Goal: Task Accomplishment & Management: Complete application form

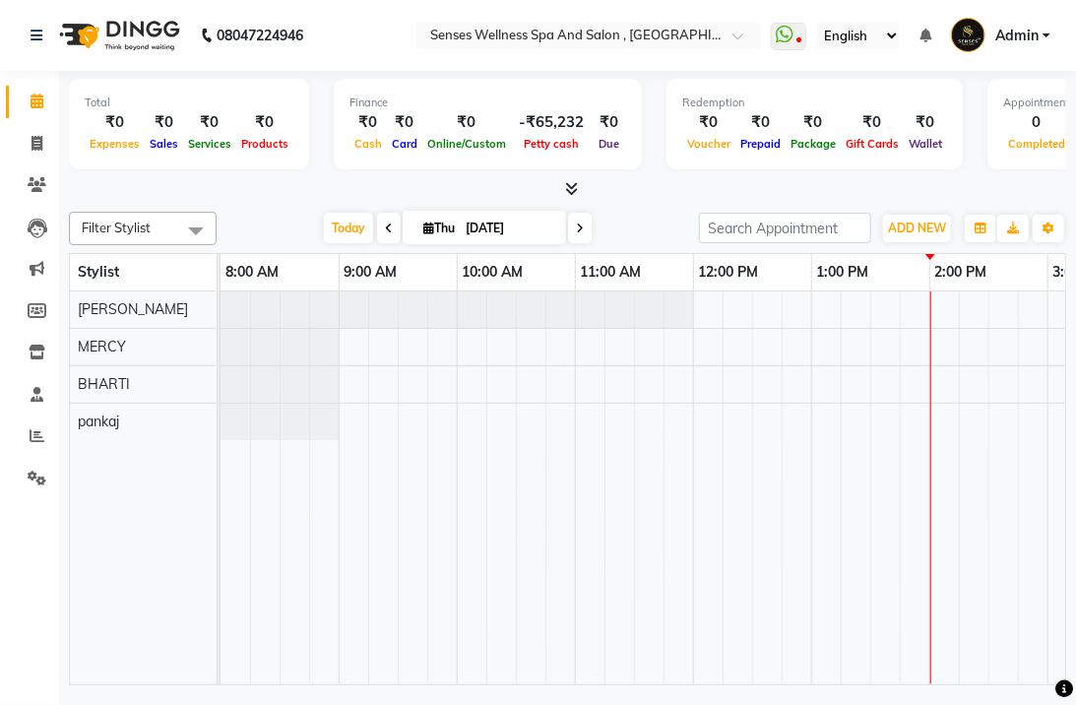
click at [310, 82] on div "Total ₹0 Expenses ₹0 Sales ₹0 Services ₹0 Products Finance ₹0 Cash ₹0 Card ₹0 O…" at bounding box center [567, 127] width 997 height 96
click at [320, 93] on div "Total ₹0 Expenses ₹0 Sales ₹0 Services ₹0 Products Finance ₹0 Cash ₹0 Card ₹0 O…" at bounding box center [567, 127] width 997 height 96
click at [319, 126] on div "Total ₹0 Expenses ₹0 Sales ₹0 Services ₹0 Products Finance ₹0 Cash ₹0 Card ₹0 O…" at bounding box center [567, 127] width 997 height 96
click at [319, 115] on div "Total ₹0 Expenses ₹0 Sales ₹0 Services ₹0 Products Finance ₹0 Cash ₹0 Card ₹0 O…" at bounding box center [567, 127] width 997 height 96
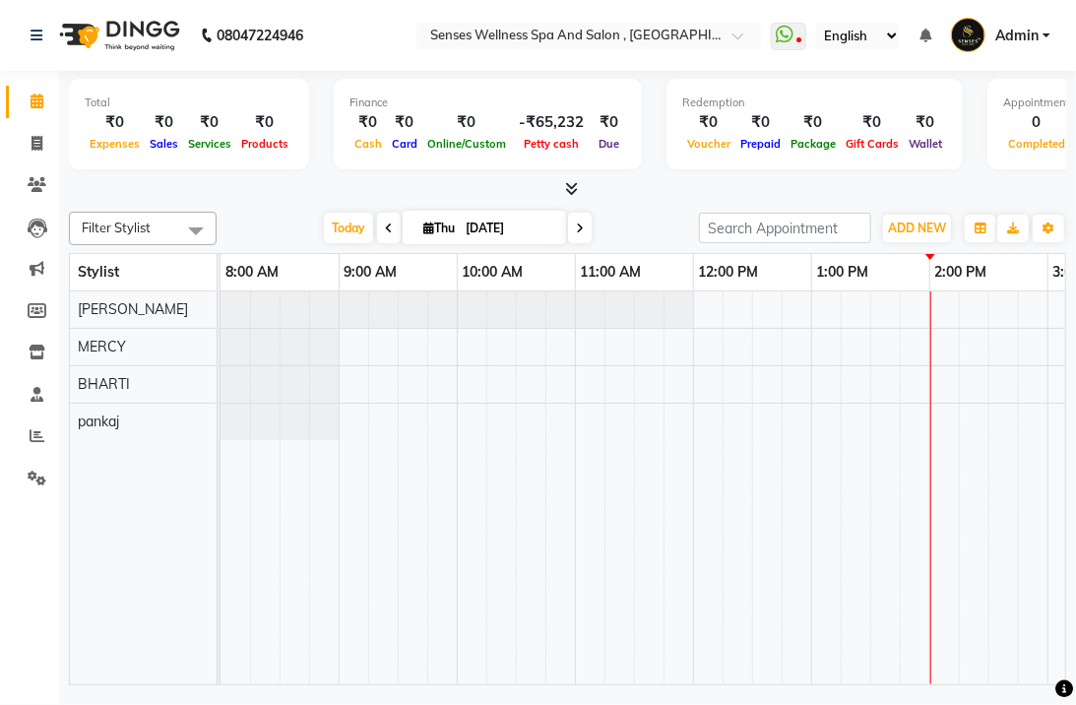
click at [319, 103] on div "Total ₹0 Expenses ₹0 Sales ₹0 Services ₹0 Products Finance ₹0 Cash ₹0 Card ₹0 O…" at bounding box center [567, 127] width 997 height 96
click at [307, 113] on div "Total ₹0 Expenses ₹0 Sales ₹0 Services ₹0 Products Finance ₹0 Cash ₹0 Card ₹0 O…" at bounding box center [567, 127] width 997 height 96
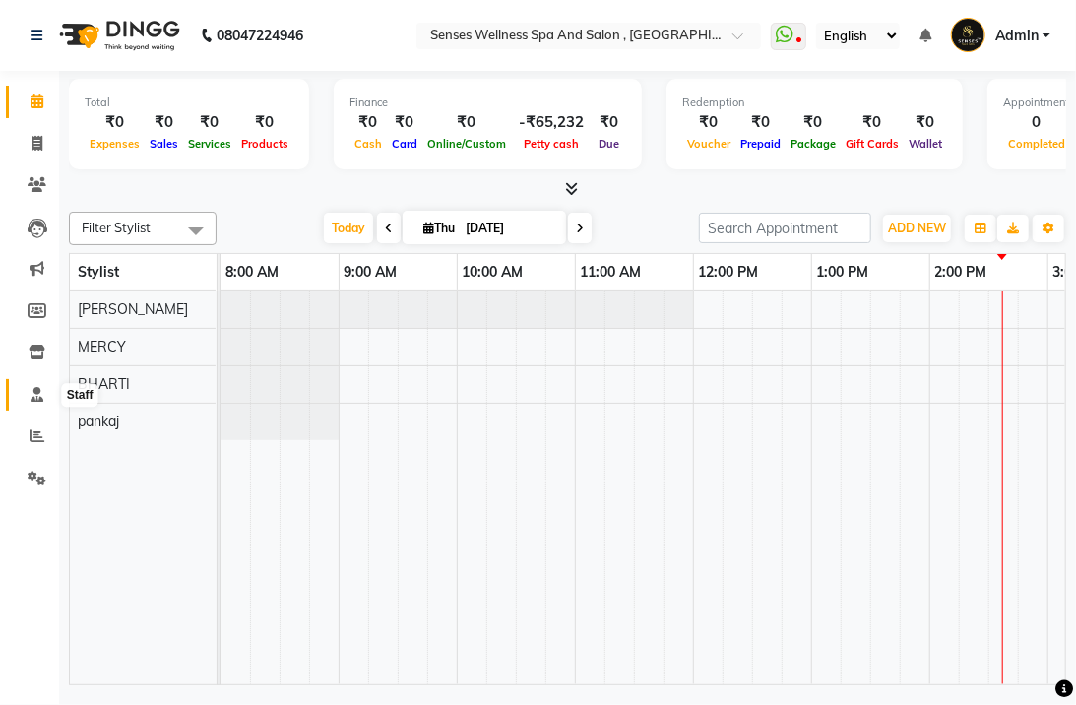
click at [31, 389] on icon at bounding box center [37, 394] width 13 height 15
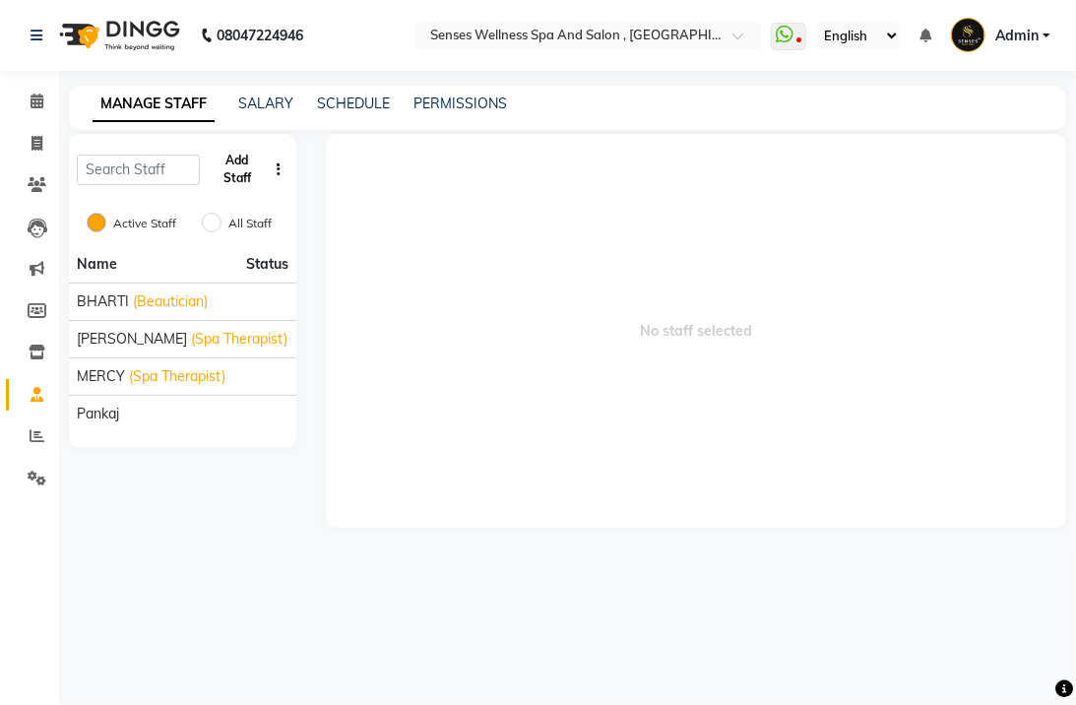
click at [228, 178] on button "Add Staff" at bounding box center [237, 169] width 59 height 51
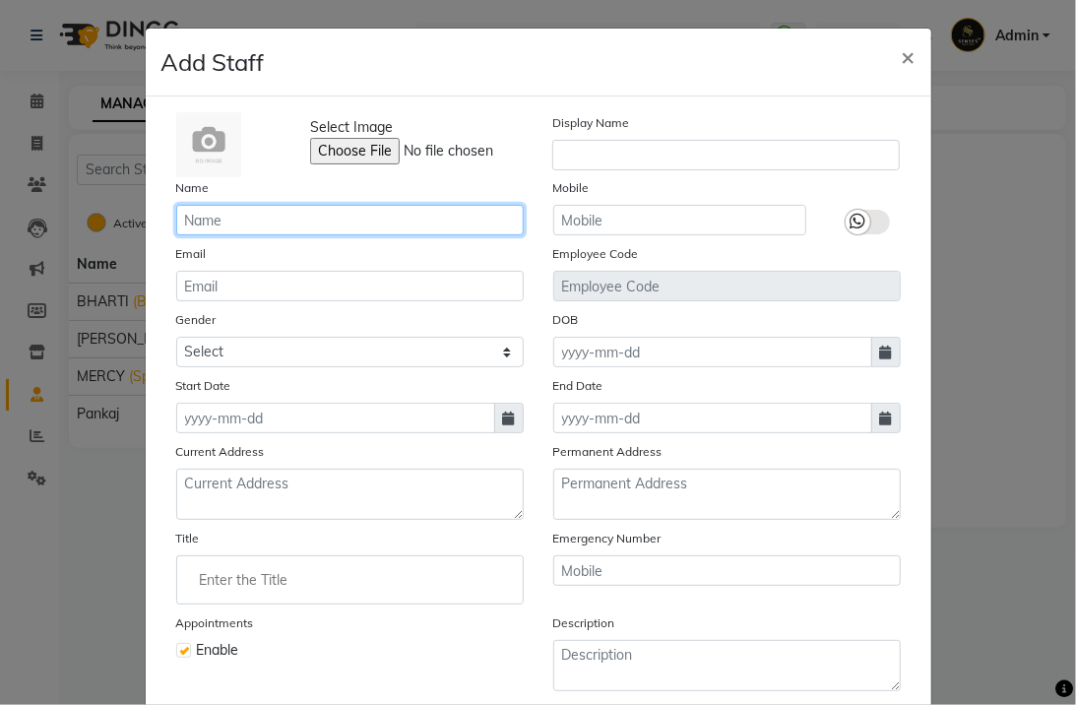
click at [211, 213] on input "text" at bounding box center [349, 220] width 347 height 31
type input "[PERSON_NAME]"
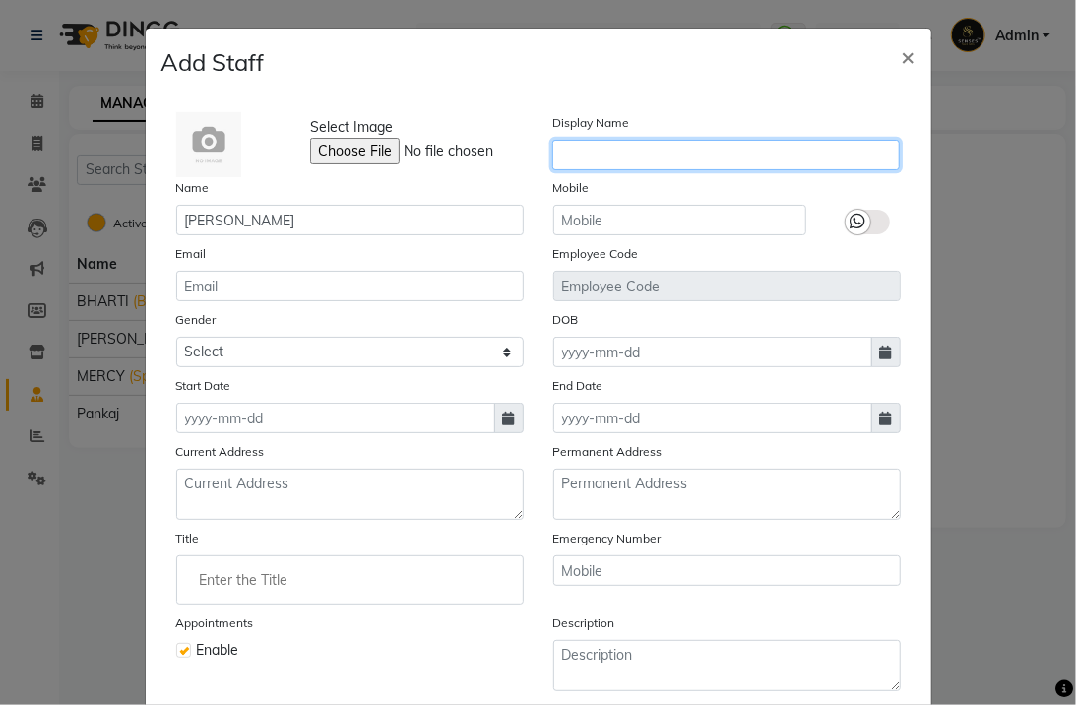
click at [620, 161] on input "text" at bounding box center [725, 155] width 347 height 31
type input "jeny"
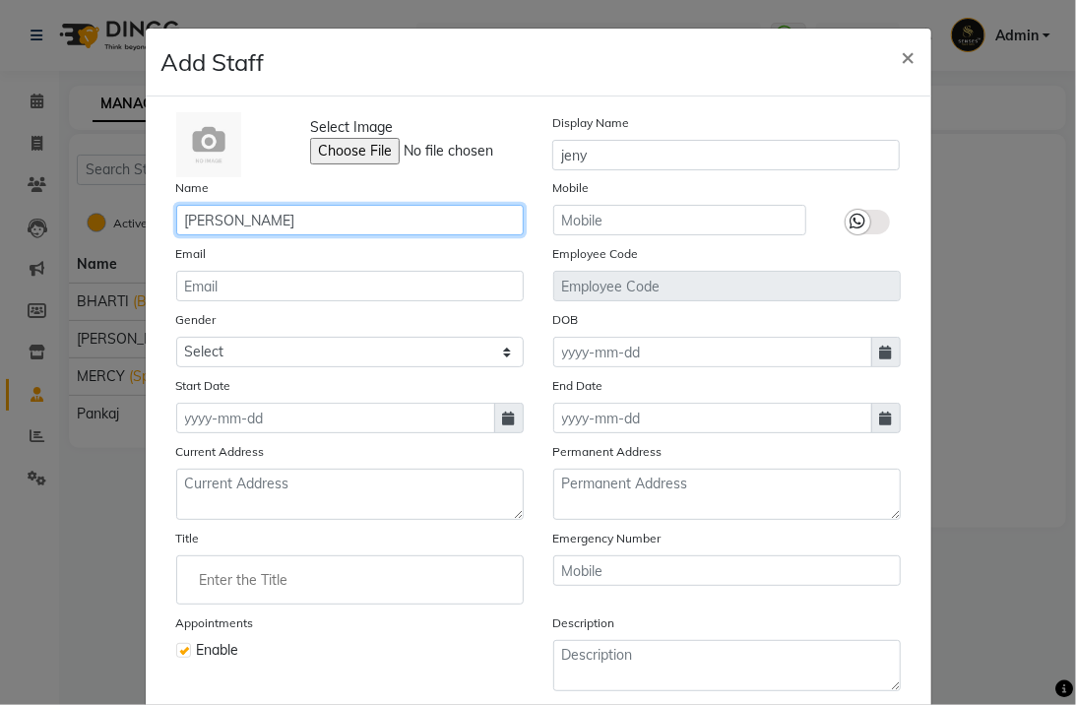
click at [200, 226] on input "[PERSON_NAME]" at bounding box center [349, 220] width 347 height 31
type input "jeny"
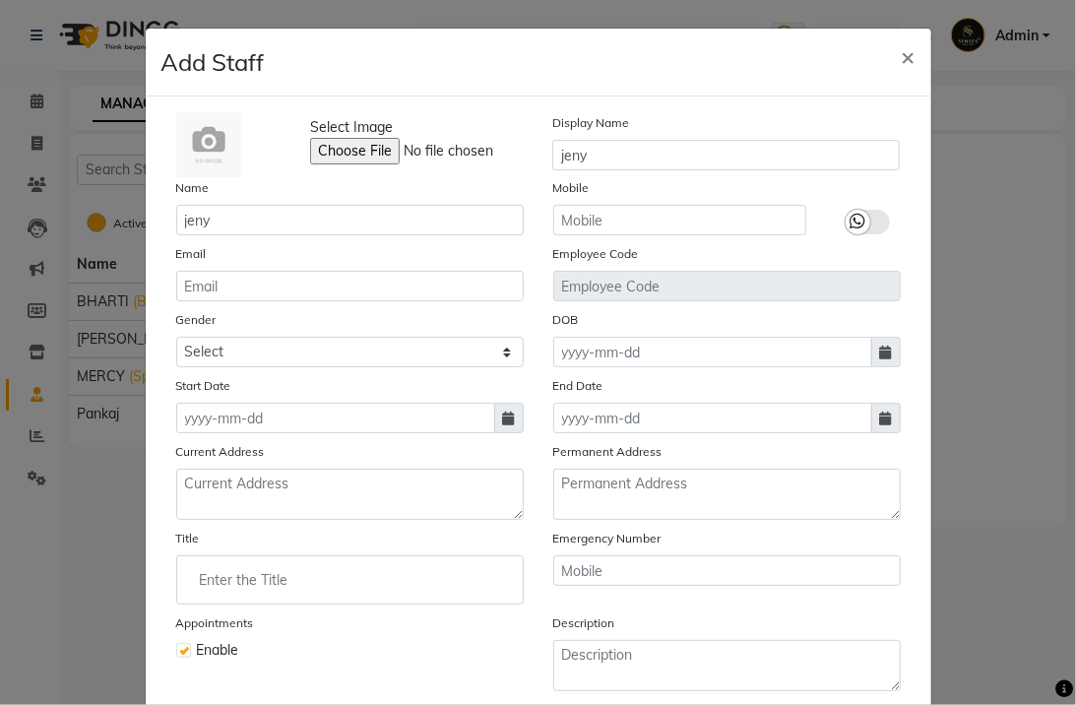
click at [628, 174] on div "Display Name [PERSON_NAME]" at bounding box center [725, 144] width 377 height 65
click at [628, 168] on input "jeny" at bounding box center [725, 155] width 347 height 31
click at [556, 161] on input "jeny" at bounding box center [725, 155] width 347 height 31
click at [613, 163] on input "Jeny" at bounding box center [725, 155] width 347 height 31
type input "Jeny"
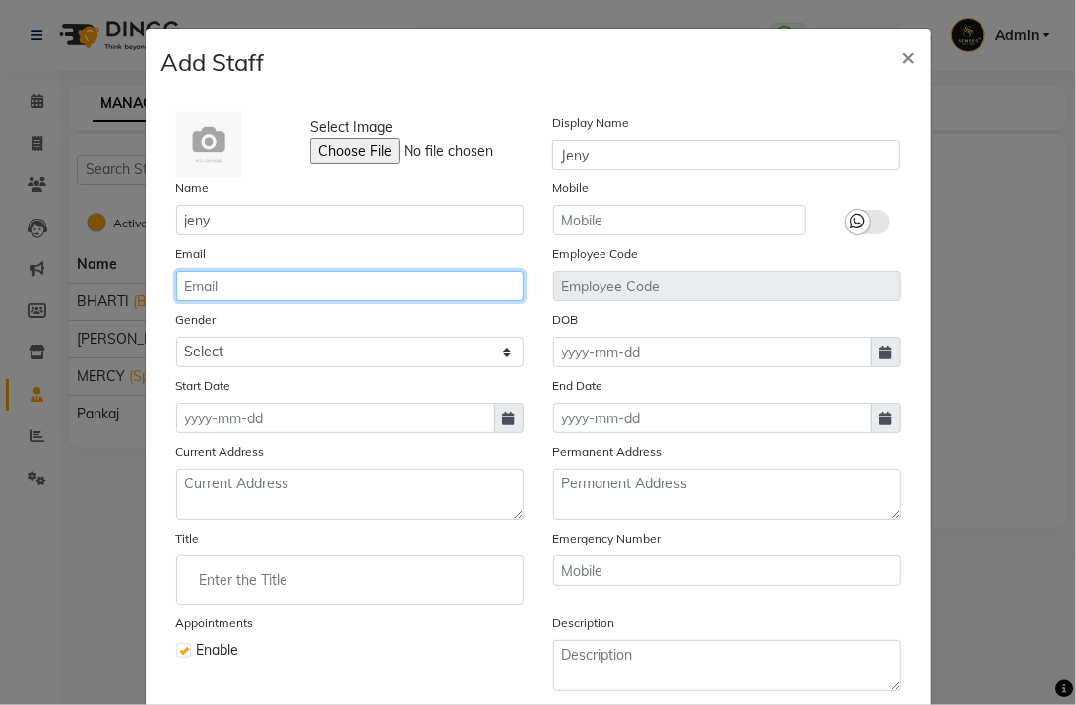
click at [288, 292] on input "email" at bounding box center [349, 286] width 347 height 31
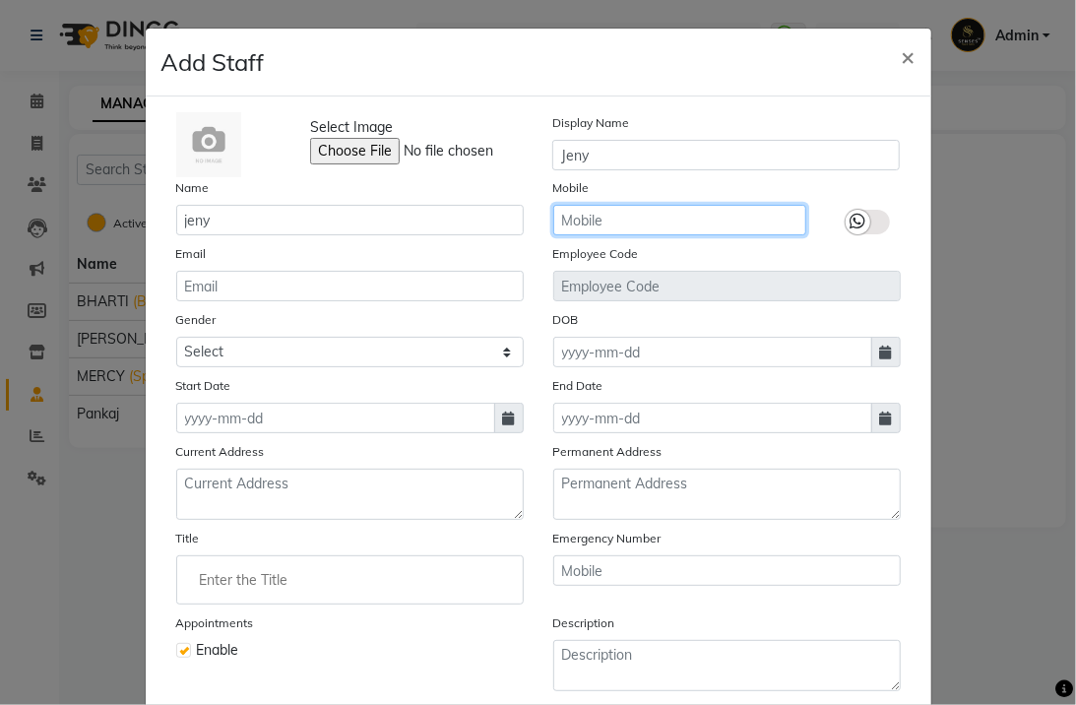
click at [603, 207] on input "text" at bounding box center [679, 220] width 253 height 31
click at [652, 218] on input "text" at bounding box center [679, 220] width 253 height 31
type input "6009845387"
click at [862, 222] on label at bounding box center [868, 222] width 44 height 25
click at [0, 0] on input "checkbox" at bounding box center [0, 0] width 0 height 0
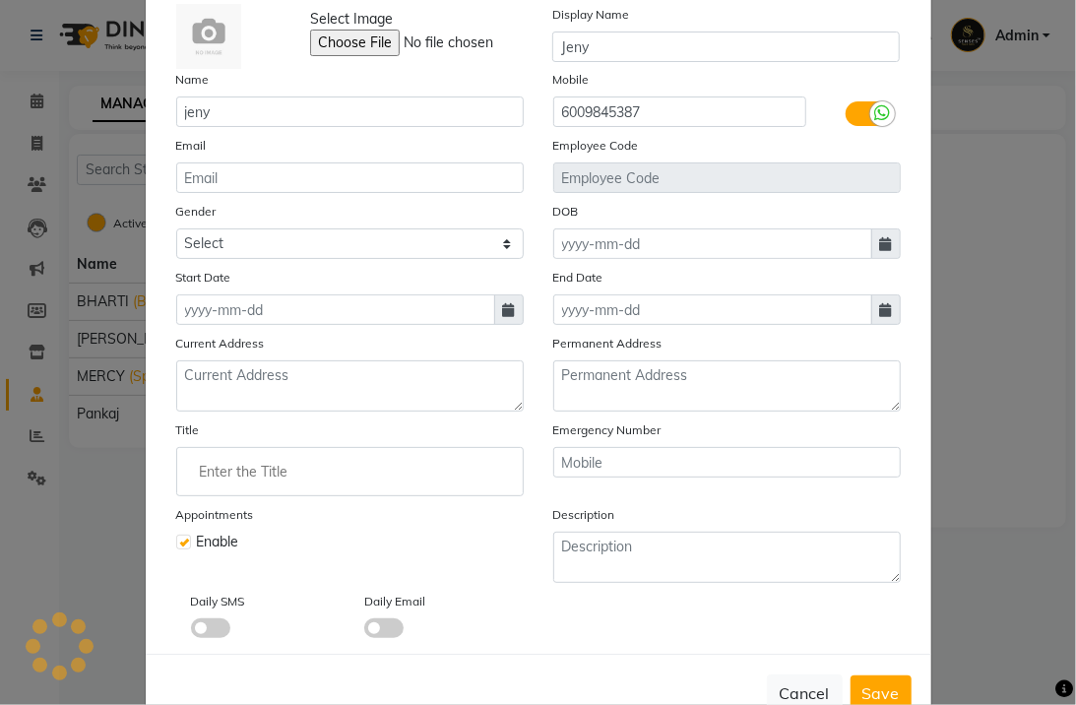
scroll to position [112, 0]
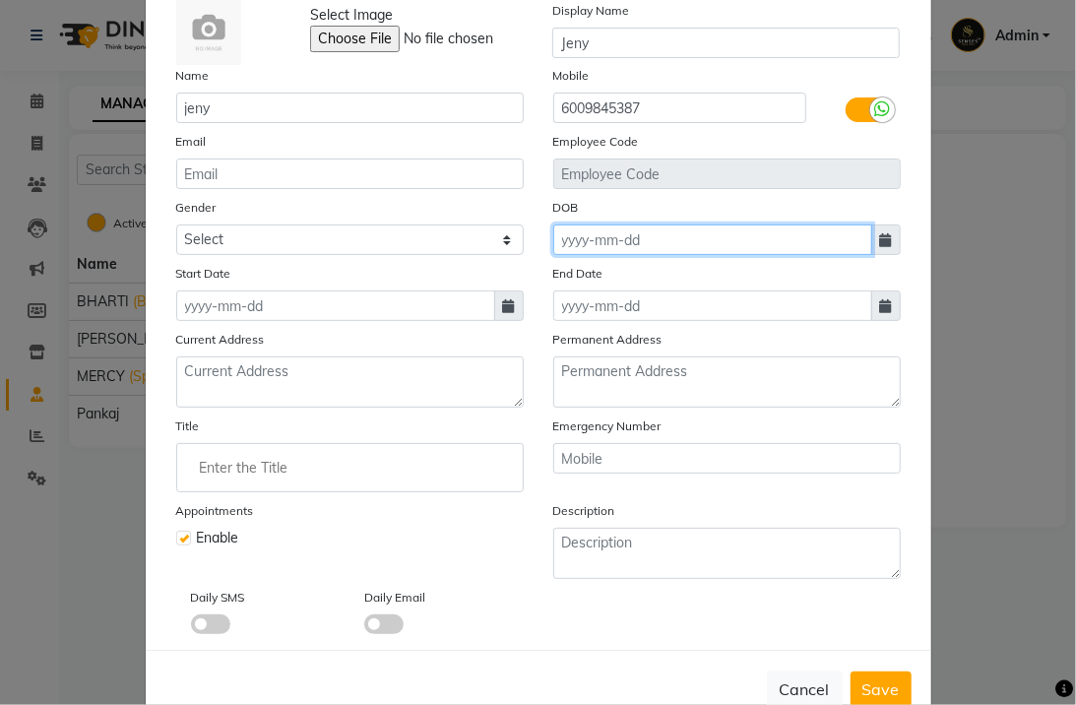
click at [587, 236] on input at bounding box center [712, 239] width 319 height 31
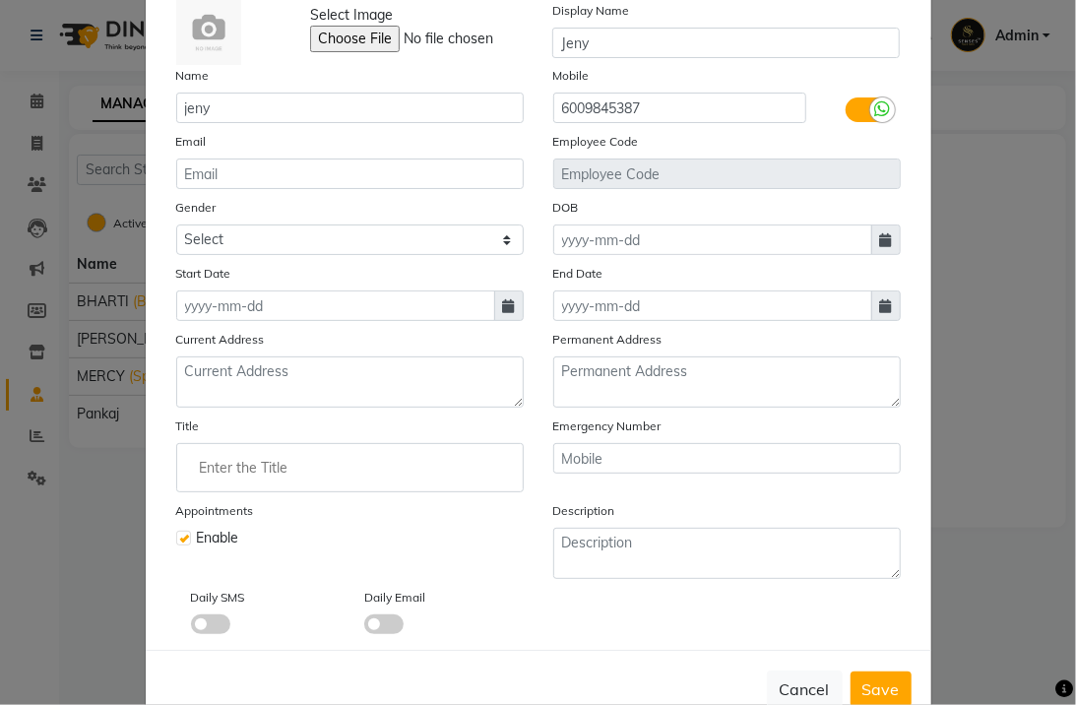
select select "9"
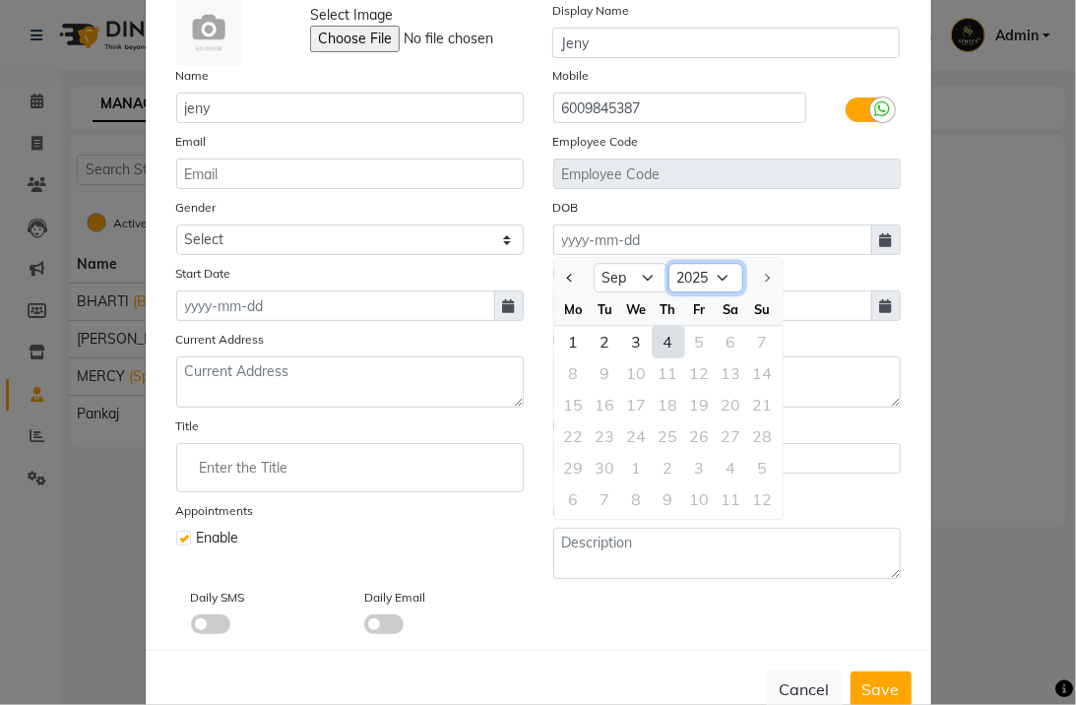
click at [716, 288] on select "1920 1921 1922 1923 1924 1925 1926 1927 1928 1929 1930 1931 1932 1933 1934 1935…" at bounding box center [705, 279] width 75 height 30
select select "1998"
click at [668, 264] on select "1920 1921 1922 1923 1924 1925 1926 1927 1928 1929 1930 1931 1932 1933 1934 1935…" at bounding box center [705, 279] width 75 height 30
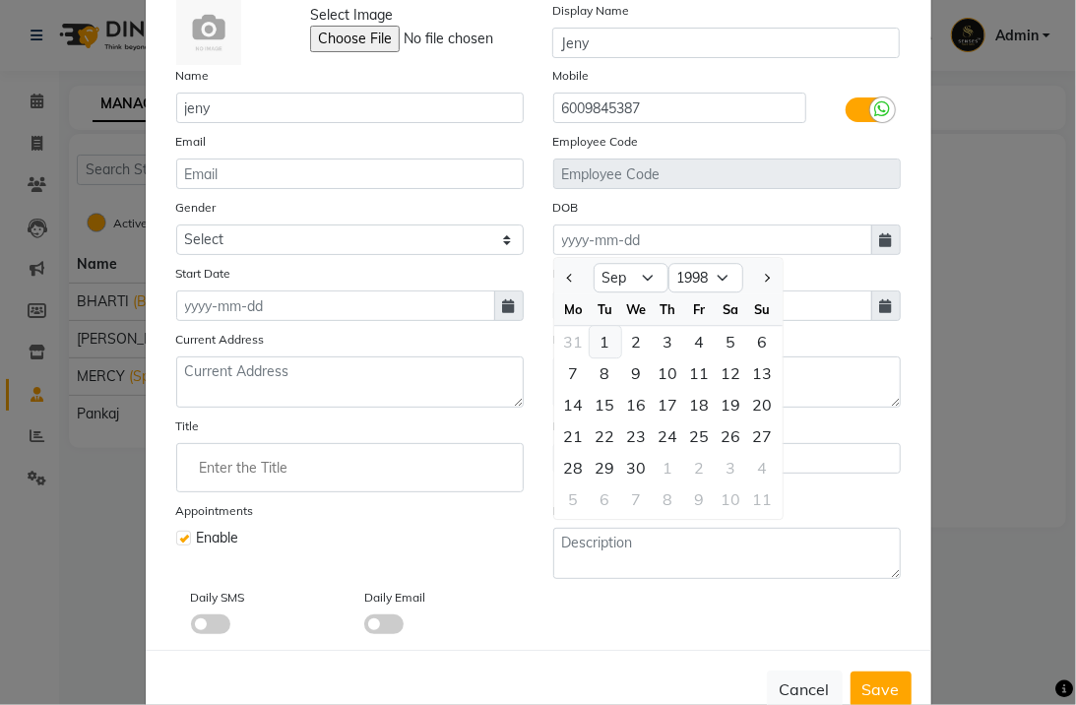
click at [607, 354] on div "1" at bounding box center [606, 342] width 32 height 32
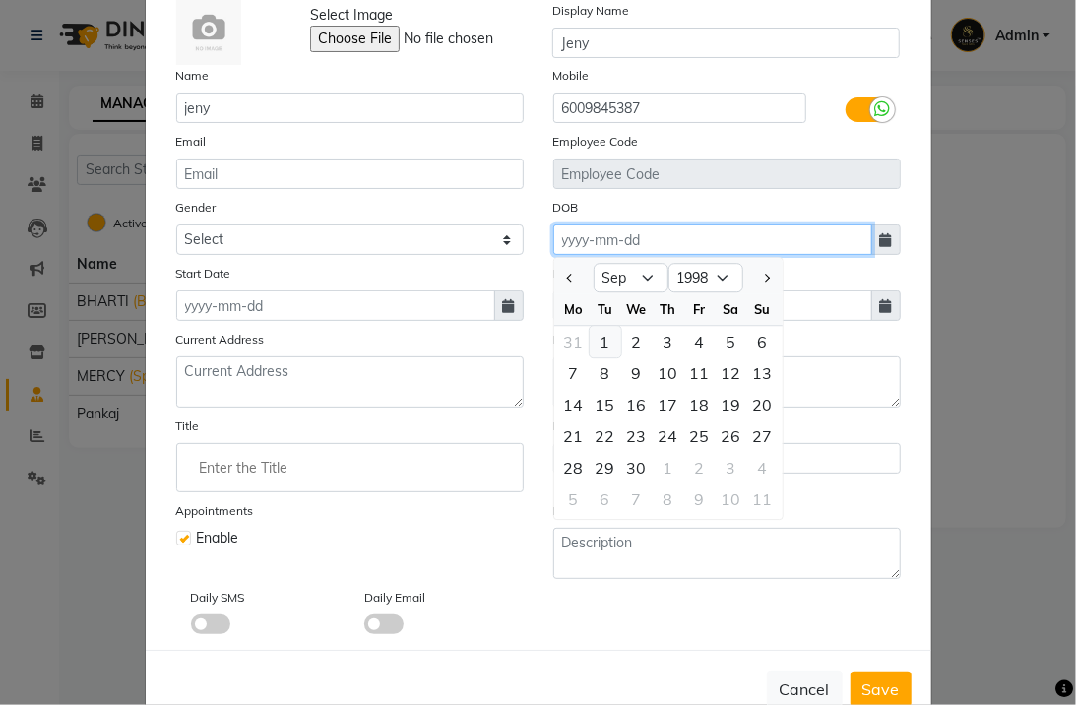
type input "[DATE]"
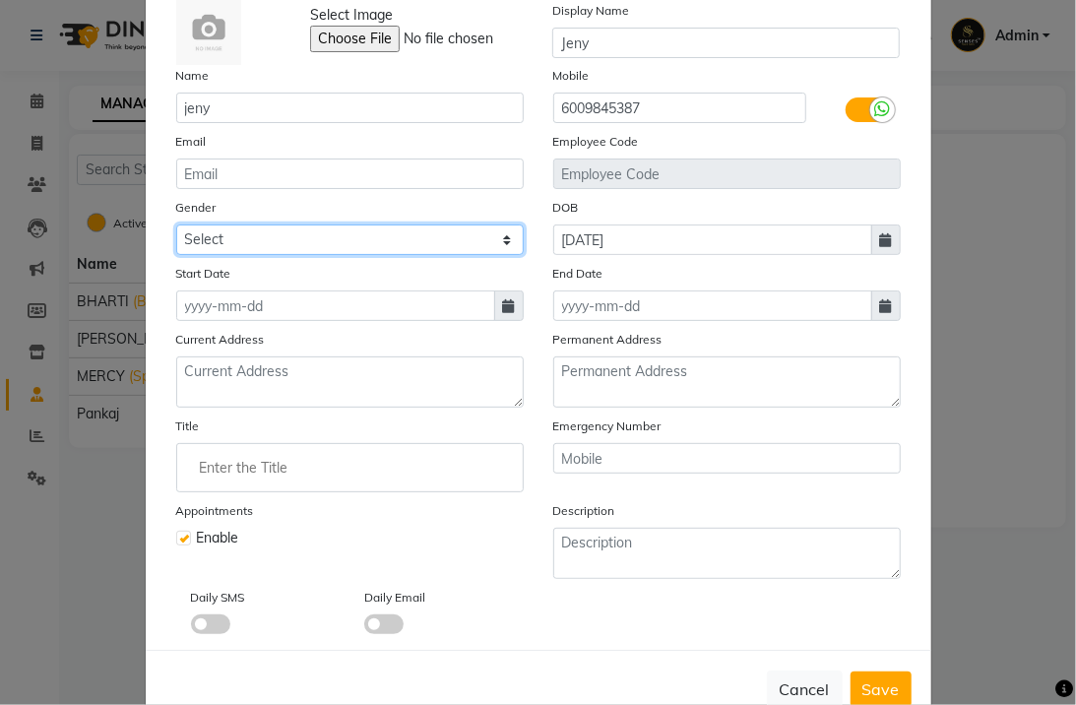
click at [261, 241] on select "Select [DEMOGRAPHIC_DATA] [DEMOGRAPHIC_DATA] Other Prefer Not To Say" at bounding box center [349, 239] width 347 height 31
select select "[DEMOGRAPHIC_DATA]"
click at [176, 224] on select "Select [DEMOGRAPHIC_DATA] [DEMOGRAPHIC_DATA] Other Prefer Not To Say" at bounding box center [349, 239] width 347 height 31
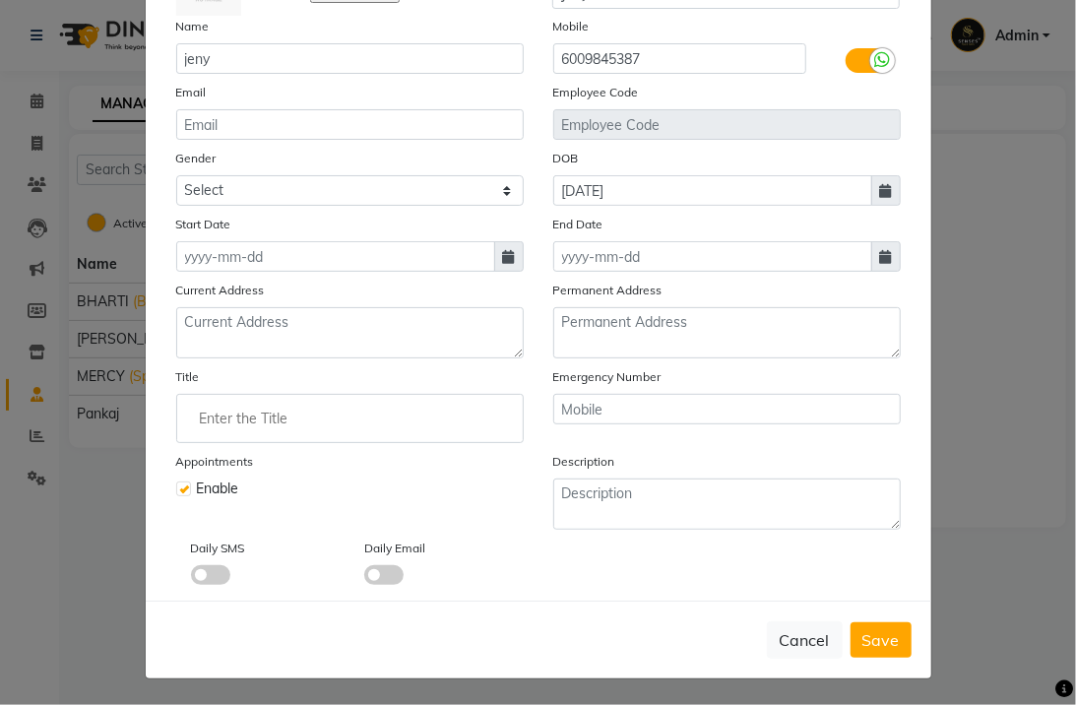
scroll to position [164, 0]
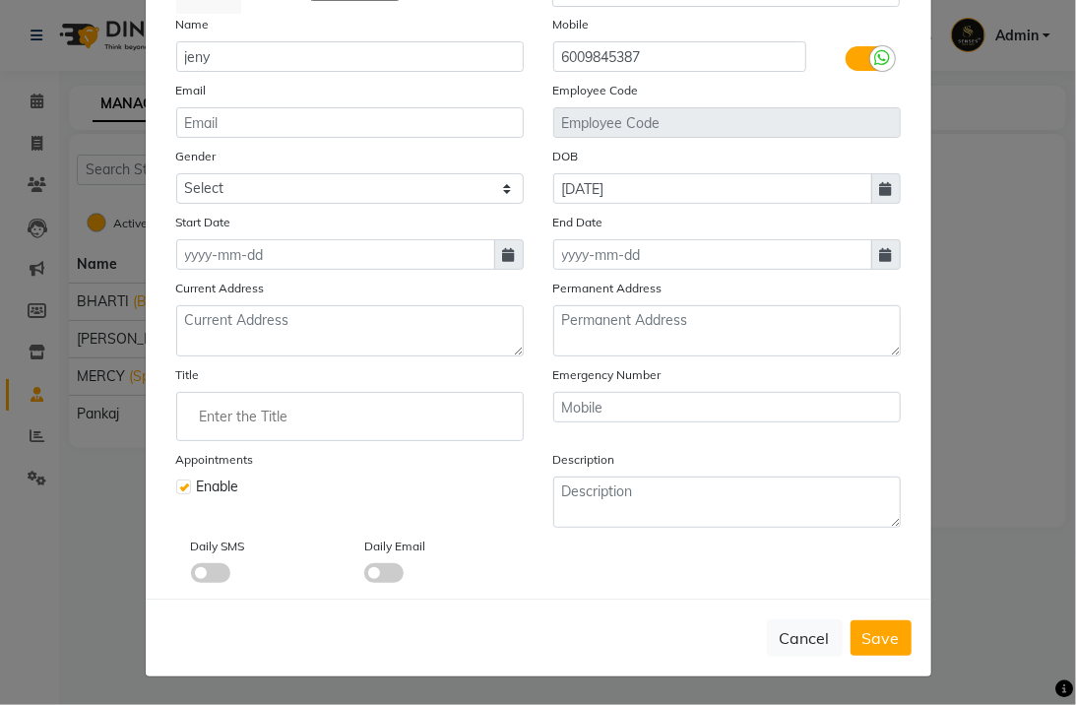
click at [302, 270] on div "Select Image Display Name [PERSON_NAME] Name [PERSON_NAME] Mobile [PHONE_NUMBER…" at bounding box center [538, 266] width 754 height 634
click at [302, 254] on input at bounding box center [335, 254] width 319 height 31
select select "9"
select select "2025"
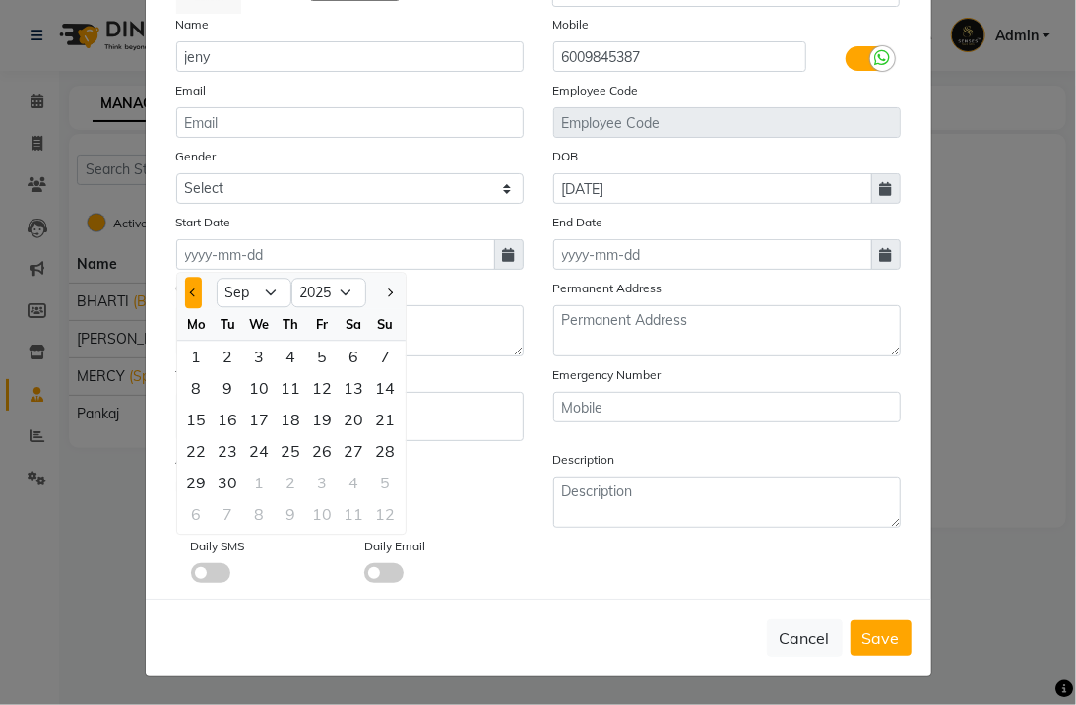
click at [185, 297] on button "Previous month" at bounding box center [193, 293] width 17 height 32
select select "8"
click at [318, 424] on div "15" at bounding box center [323, 420] width 32 height 32
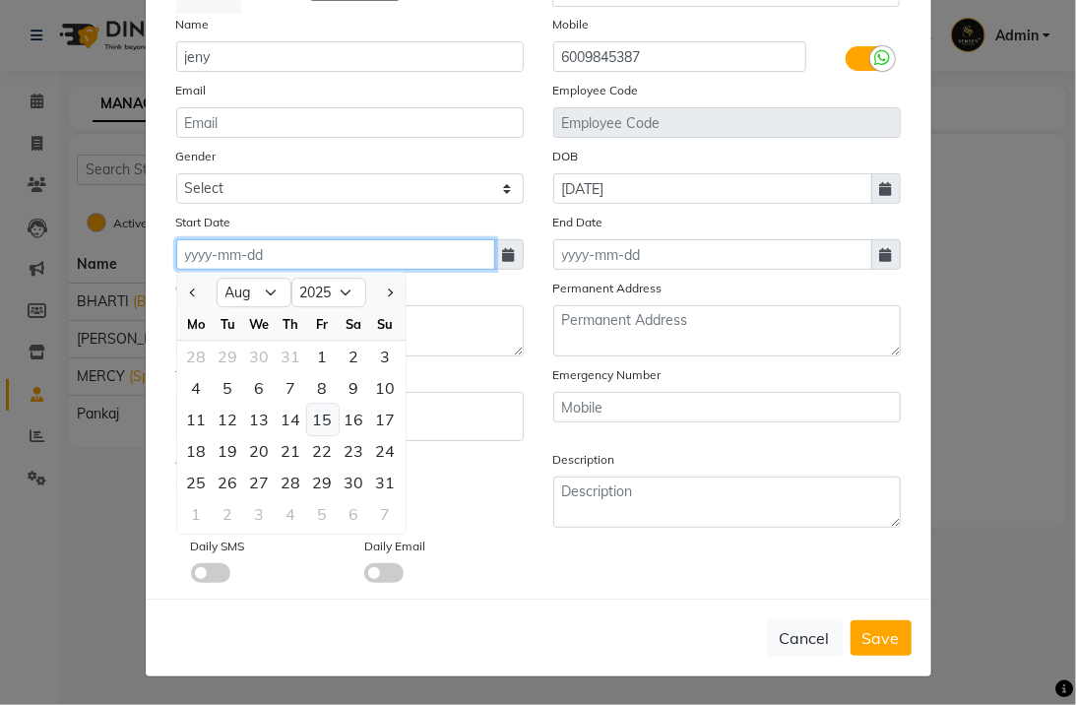
type input "[DATE]"
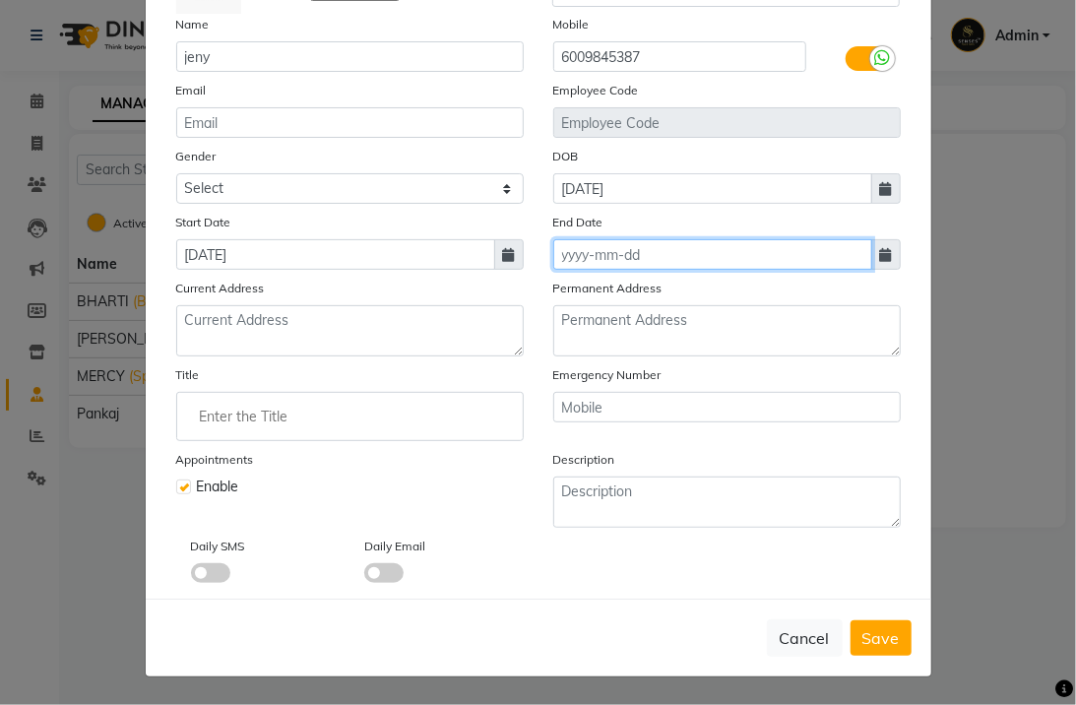
click at [726, 253] on input at bounding box center [712, 254] width 319 height 31
select select "9"
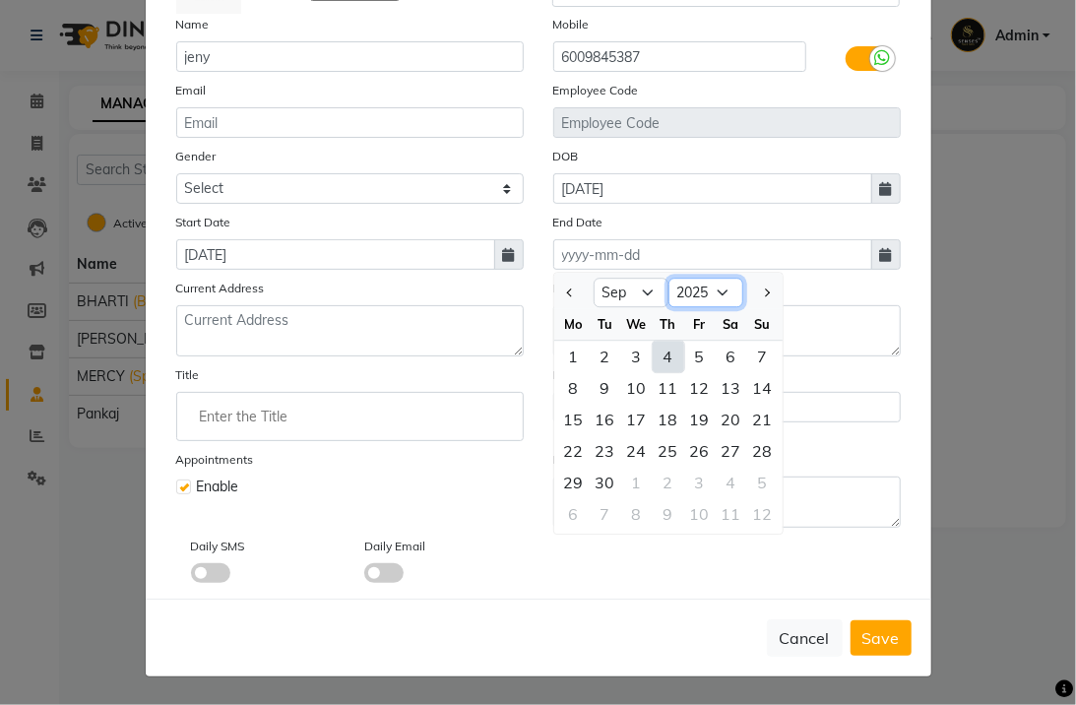
click at [717, 282] on select "2015 2016 2017 2018 2019 2020 2021 2022 2023 2024 2025 2026 2027 2028 2029 2030…" at bounding box center [705, 294] width 75 height 30
select select "2026"
click at [668, 279] on select "2015 2016 2017 2018 2019 2020 2021 2022 2023 2024 2025 2026 2027 2028 2029 2030…" at bounding box center [705, 294] width 75 height 30
click at [600, 417] on div "15" at bounding box center [606, 420] width 32 height 32
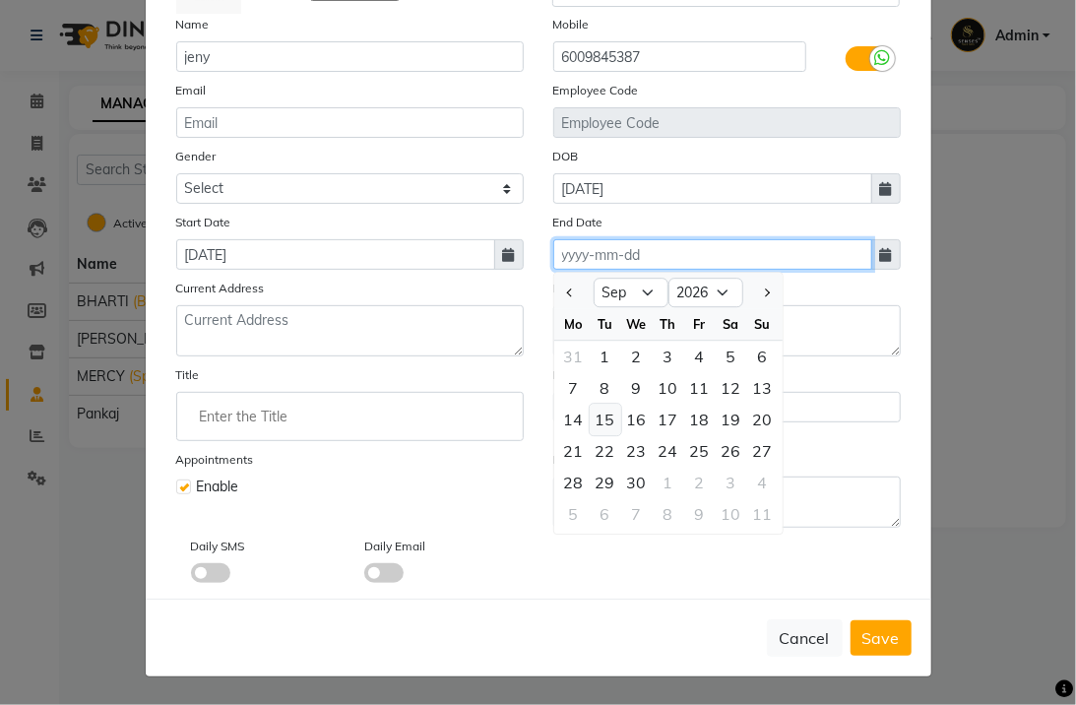
type input "[DATE]"
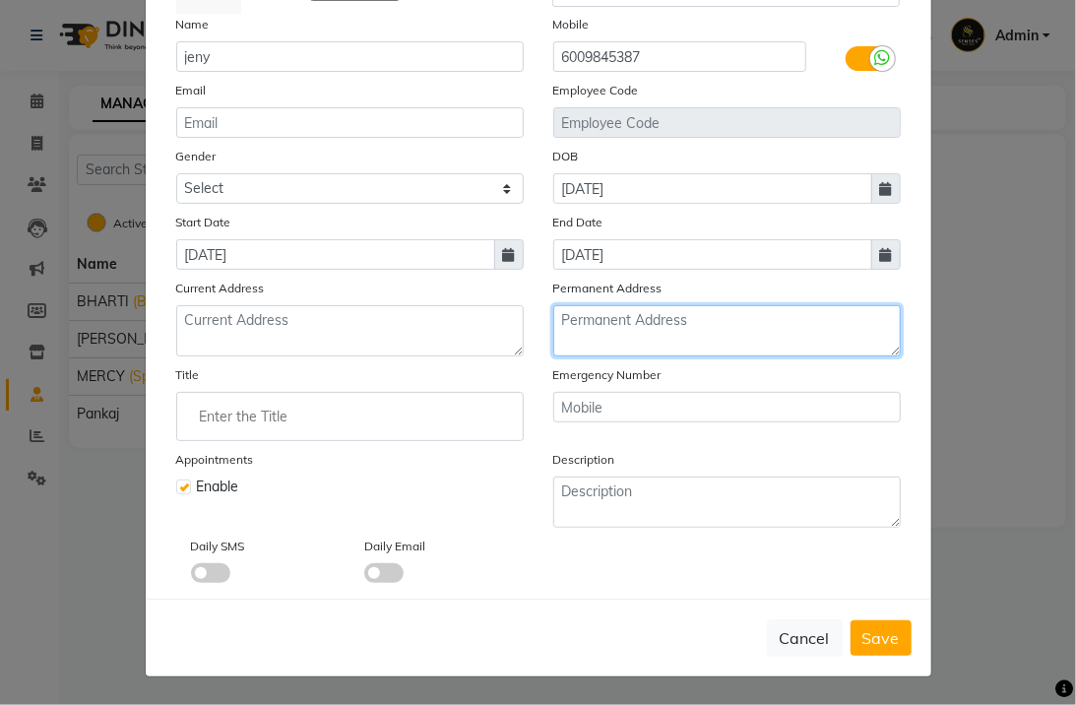
click at [615, 346] on textarea at bounding box center [726, 330] width 347 height 51
type textarea "MIZORAM"
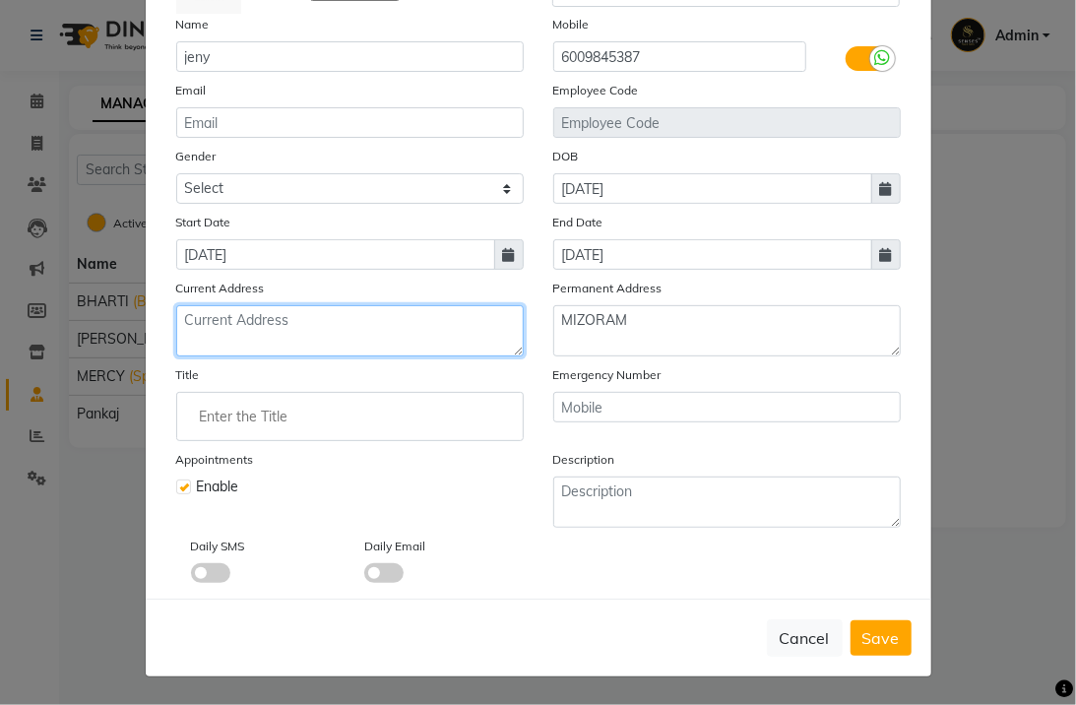
click at [340, 337] on textarea at bounding box center [349, 330] width 347 height 51
type textarea "INDORE"
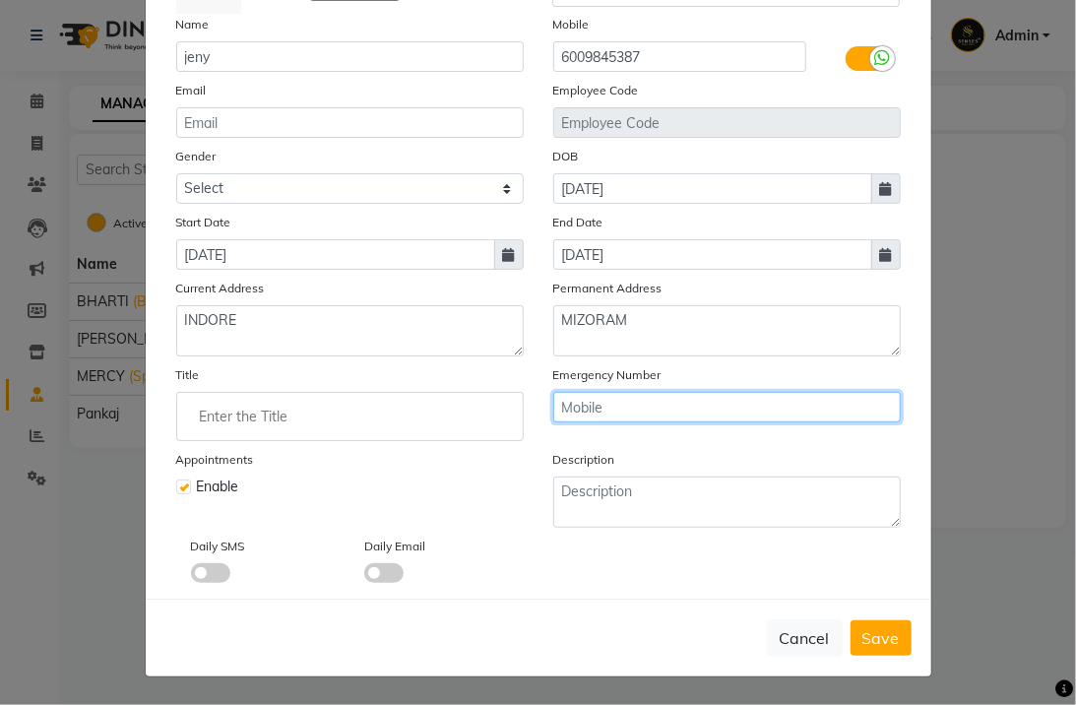
click at [661, 398] on input "text" at bounding box center [726, 407] width 347 height 31
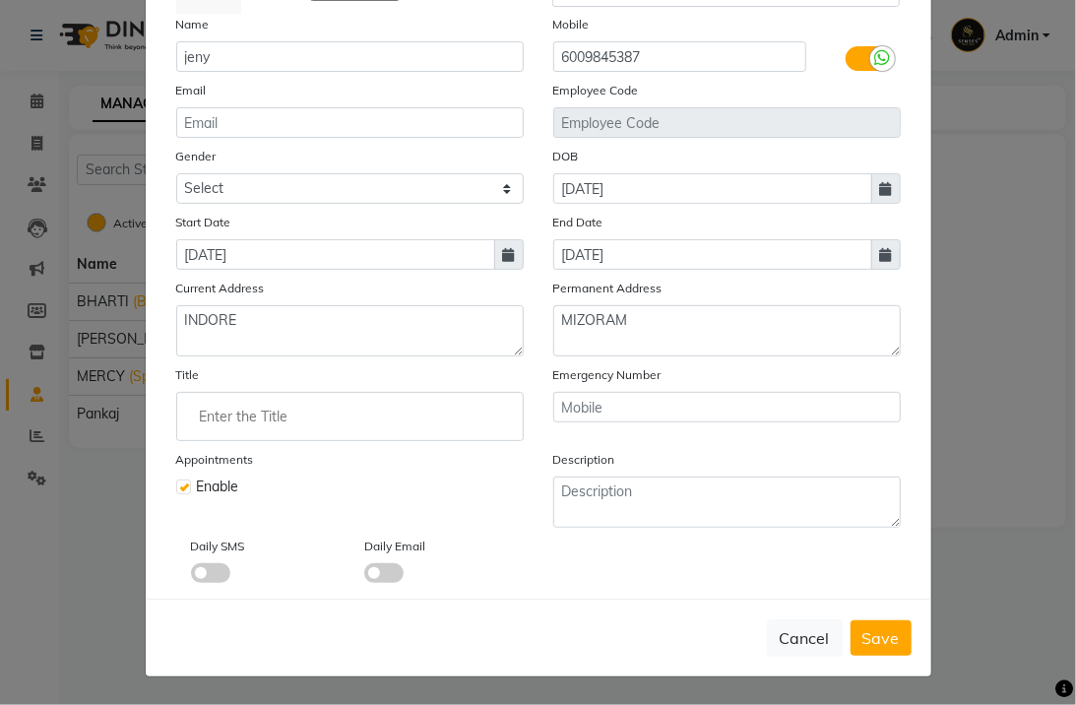
click at [351, 427] on input "Enter the Title" at bounding box center [350, 416] width 330 height 39
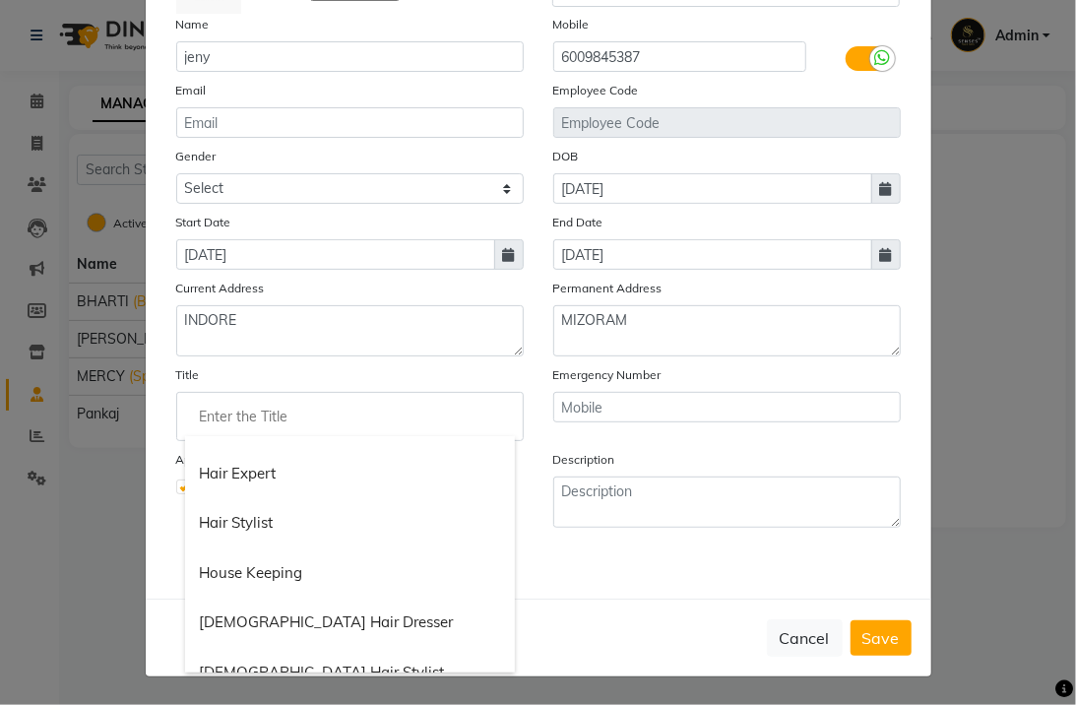
scroll to position [775, 0]
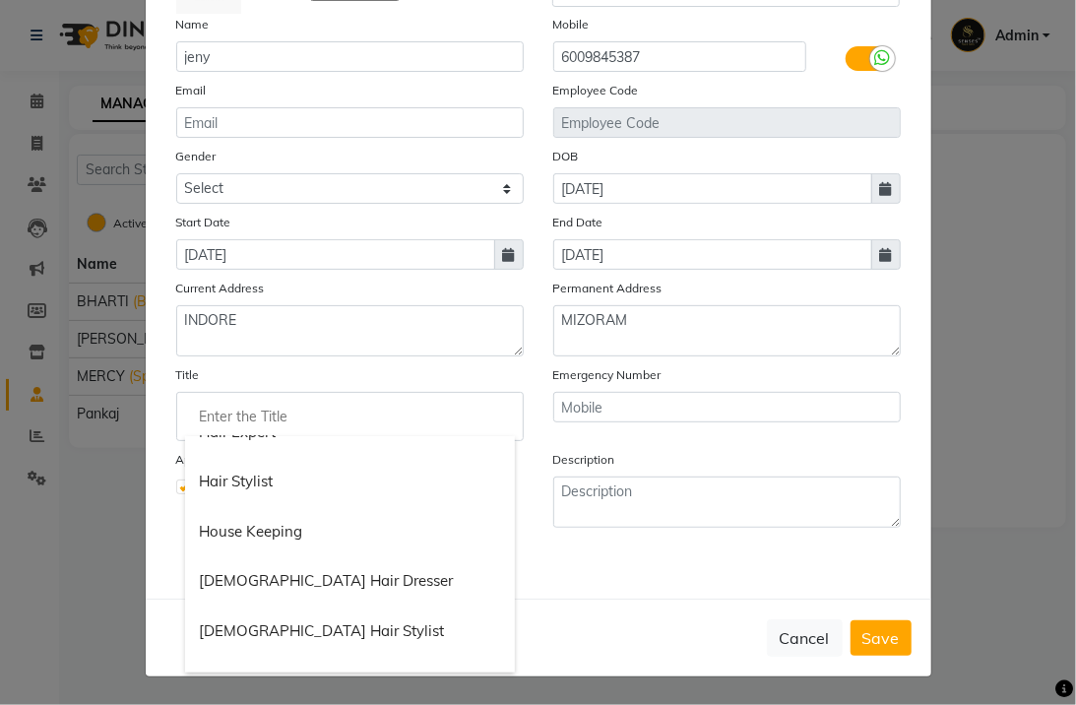
click at [284, 409] on input "Enter the Title" at bounding box center [350, 416] width 330 height 39
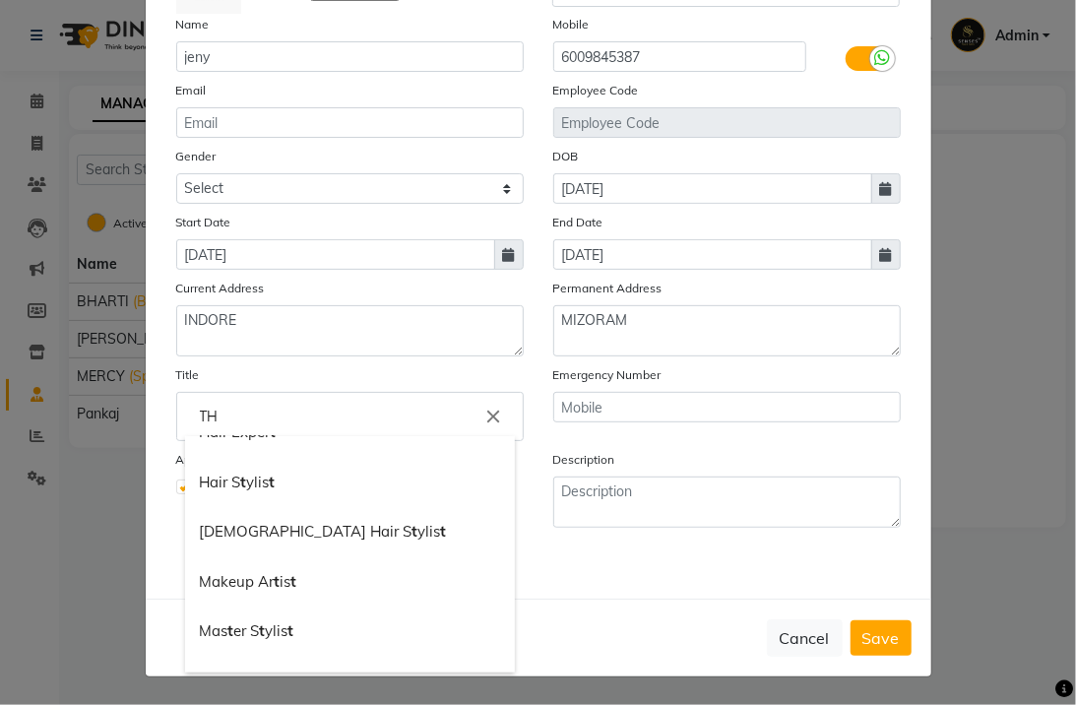
scroll to position [12, 0]
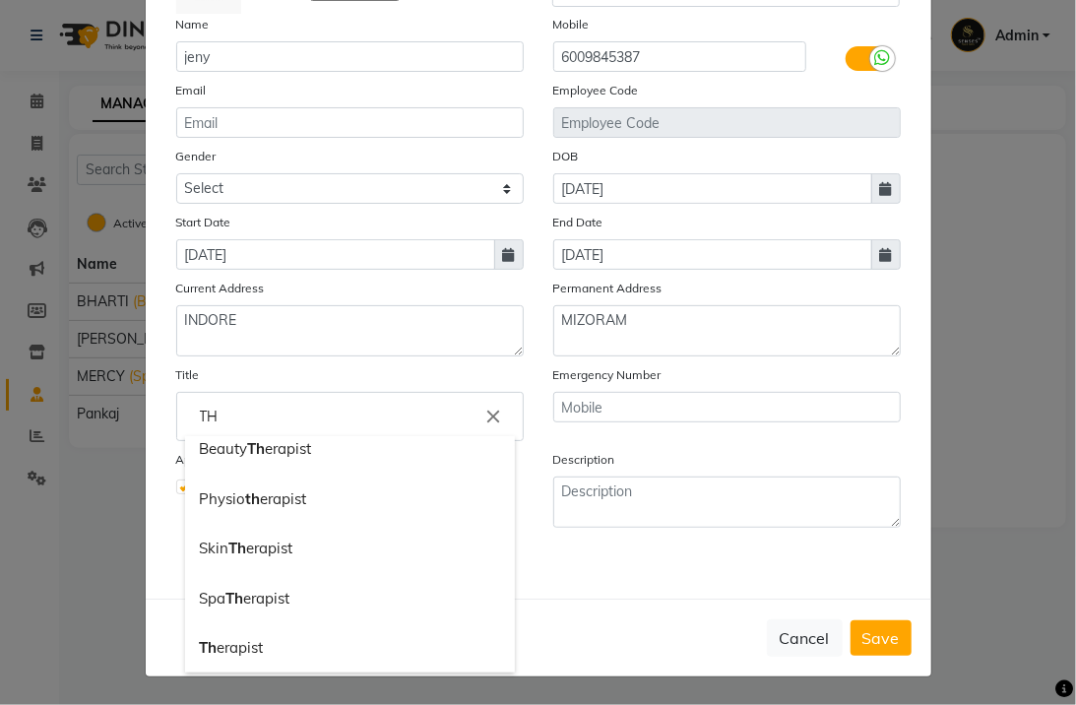
click at [273, 583] on link "Spa Th erapist" at bounding box center [350, 599] width 330 height 50
type input "Spa Therapist"
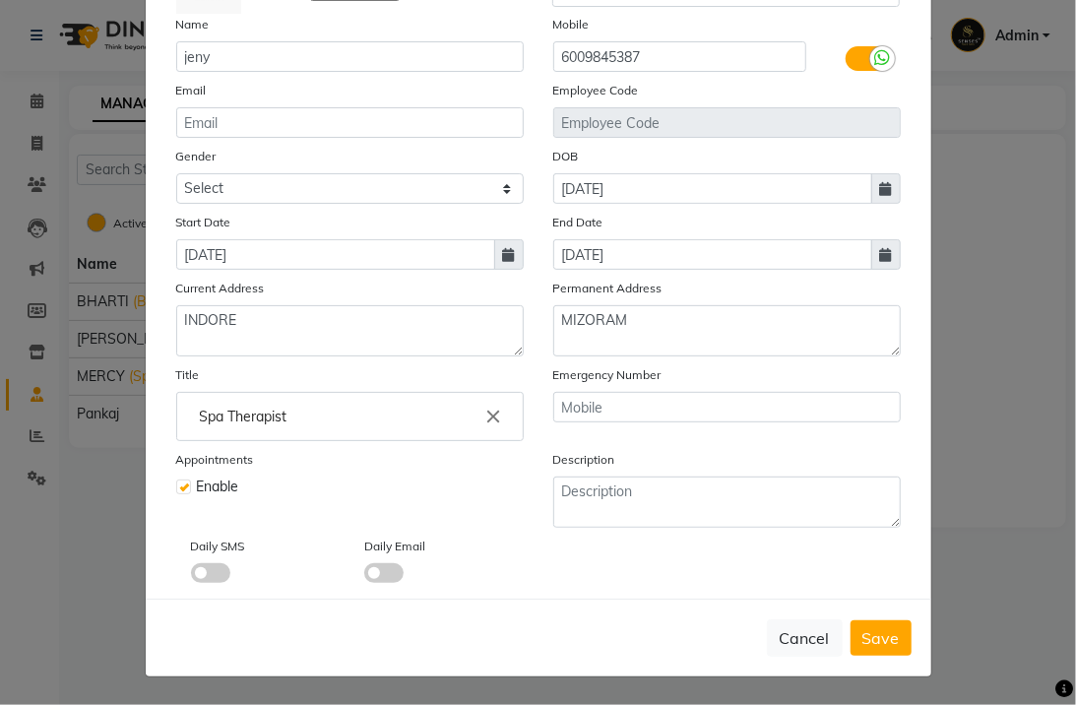
scroll to position [0, 0]
click at [207, 571] on span at bounding box center [210, 573] width 39 height 20
click at [191, 576] on input "checkbox" at bounding box center [191, 576] width 0 height 0
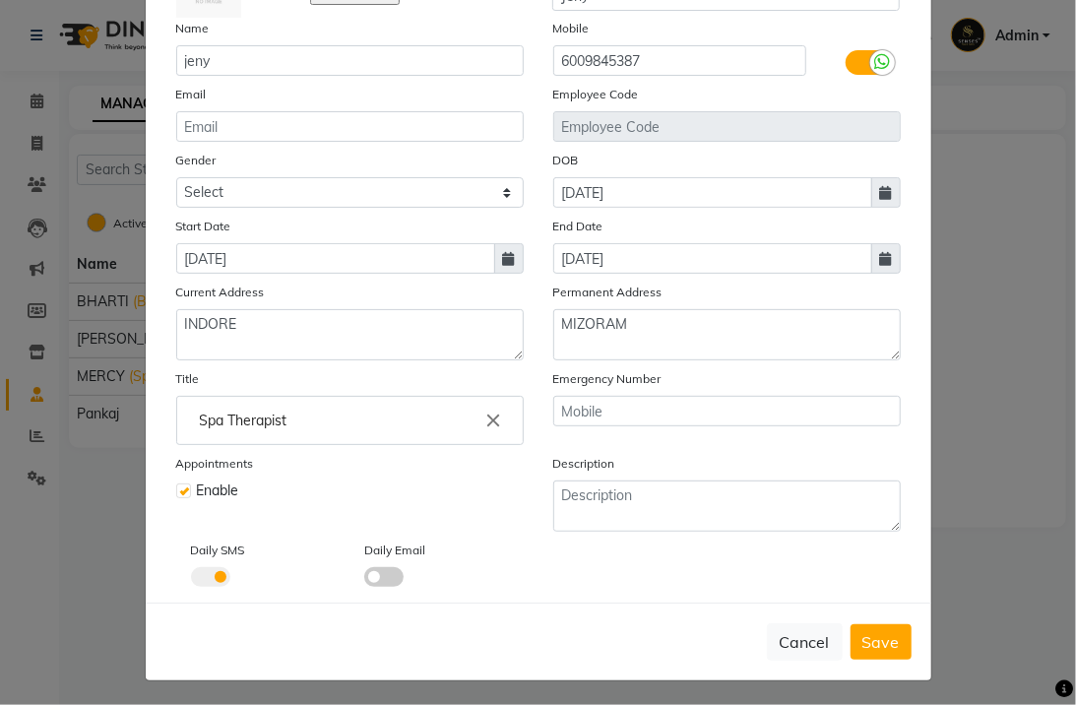
scroll to position [164, 0]
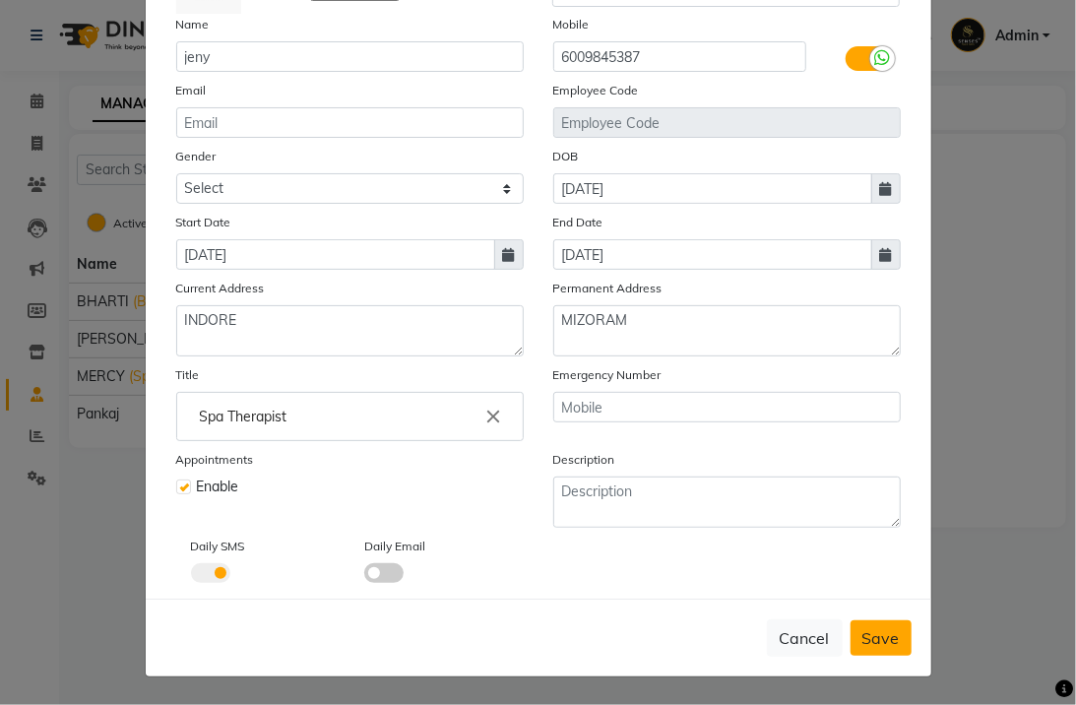
click at [872, 644] on span "Save" at bounding box center [880, 638] width 37 height 20
select select
checkbox input "false"
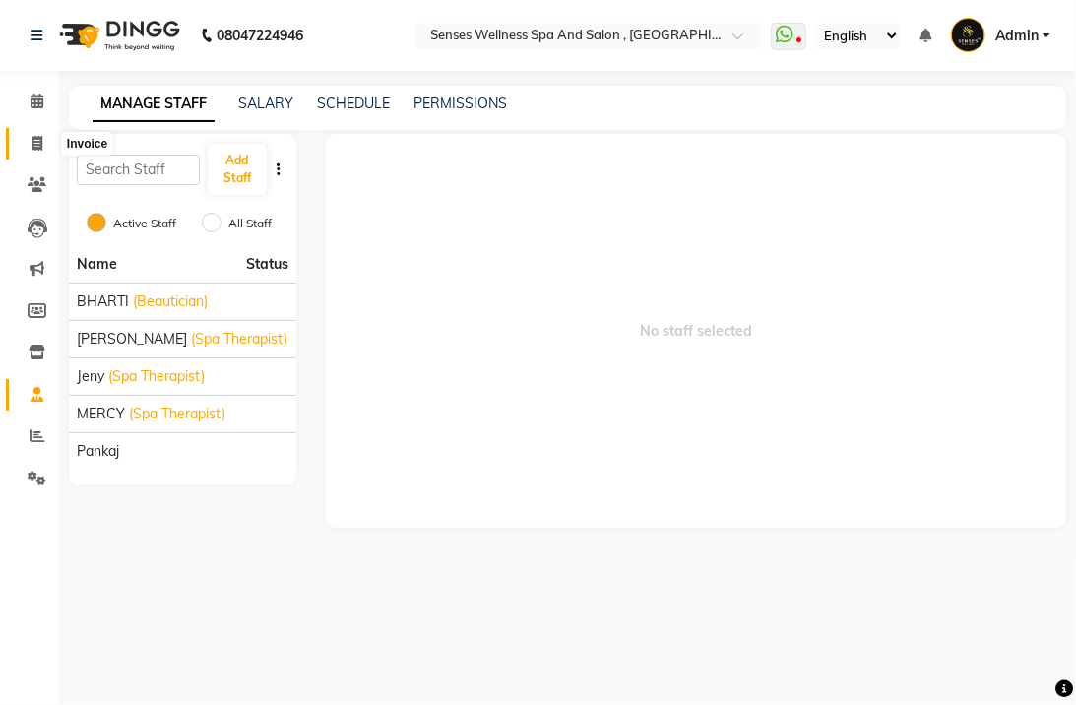
click at [25, 140] on span at bounding box center [37, 144] width 34 height 23
select select "service"
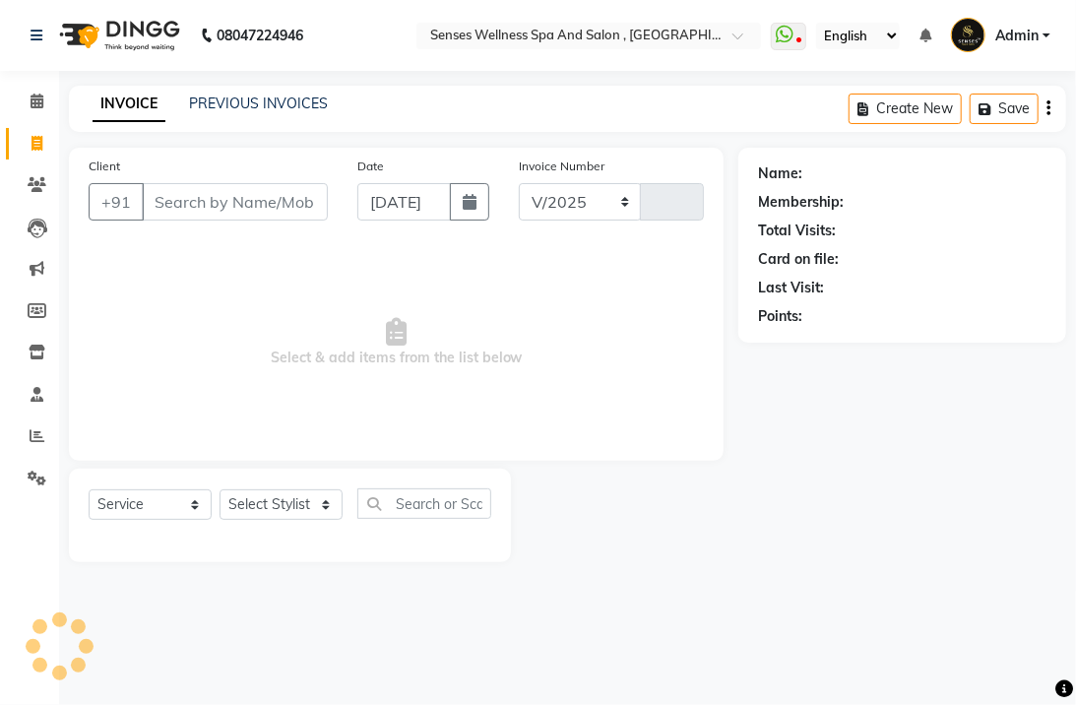
select select "6485"
type input "0337"
click at [43, 95] on span at bounding box center [37, 102] width 34 height 23
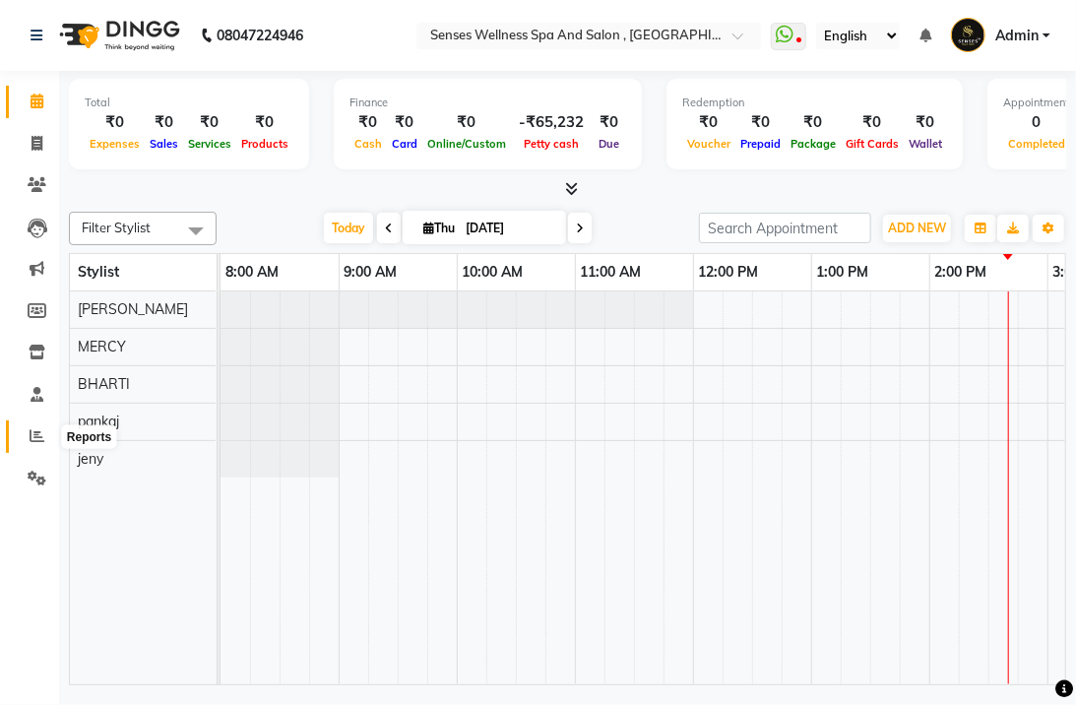
click at [37, 437] on icon at bounding box center [37, 435] width 15 height 15
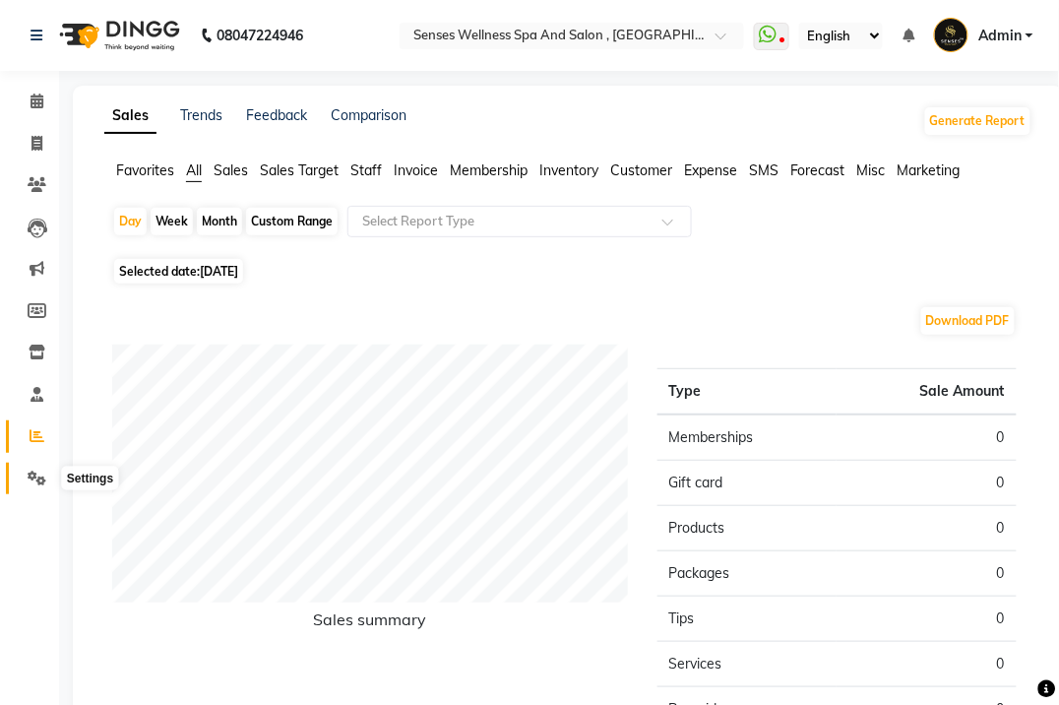
click at [32, 474] on icon at bounding box center [37, 478] width 19 height 15
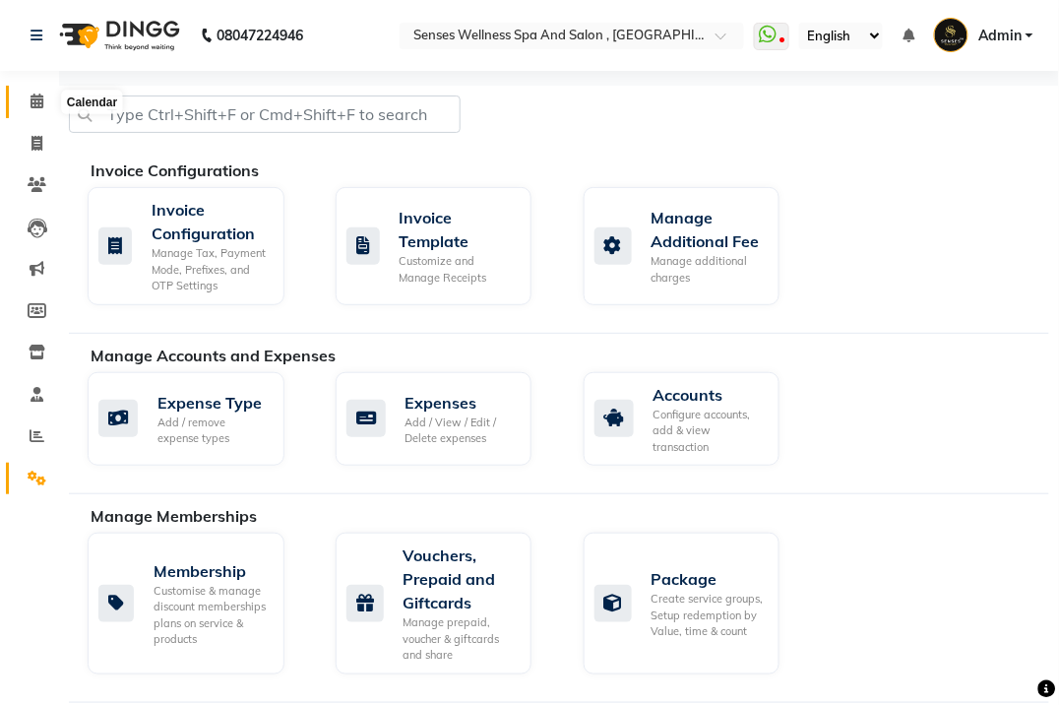
click at [34, 100] on icon at bounding box center [37, 101] width 13 height 15
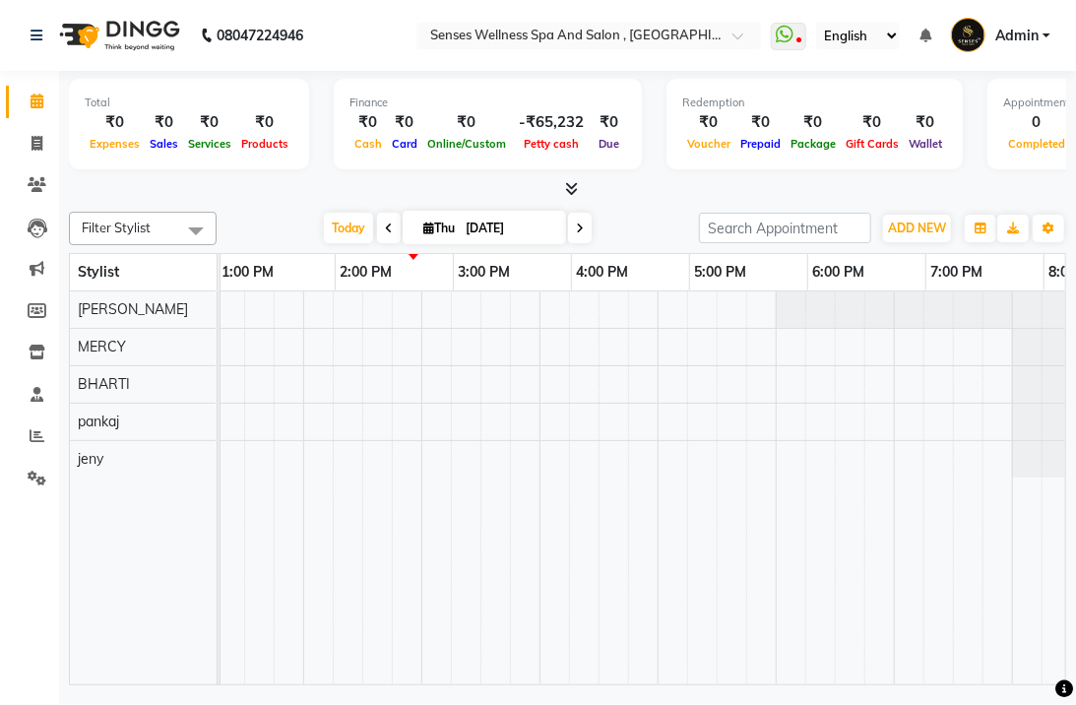
scroll to position [0, 901]
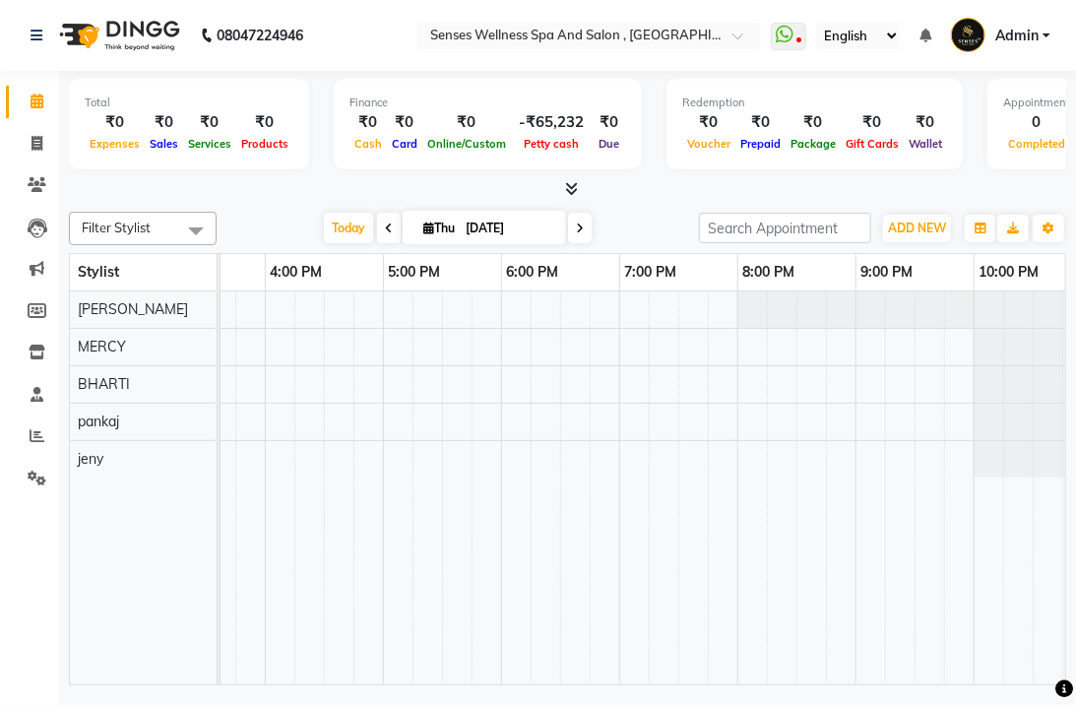
click at [482, 312] on div at bounding box center [206, 488] width 1772 height 394
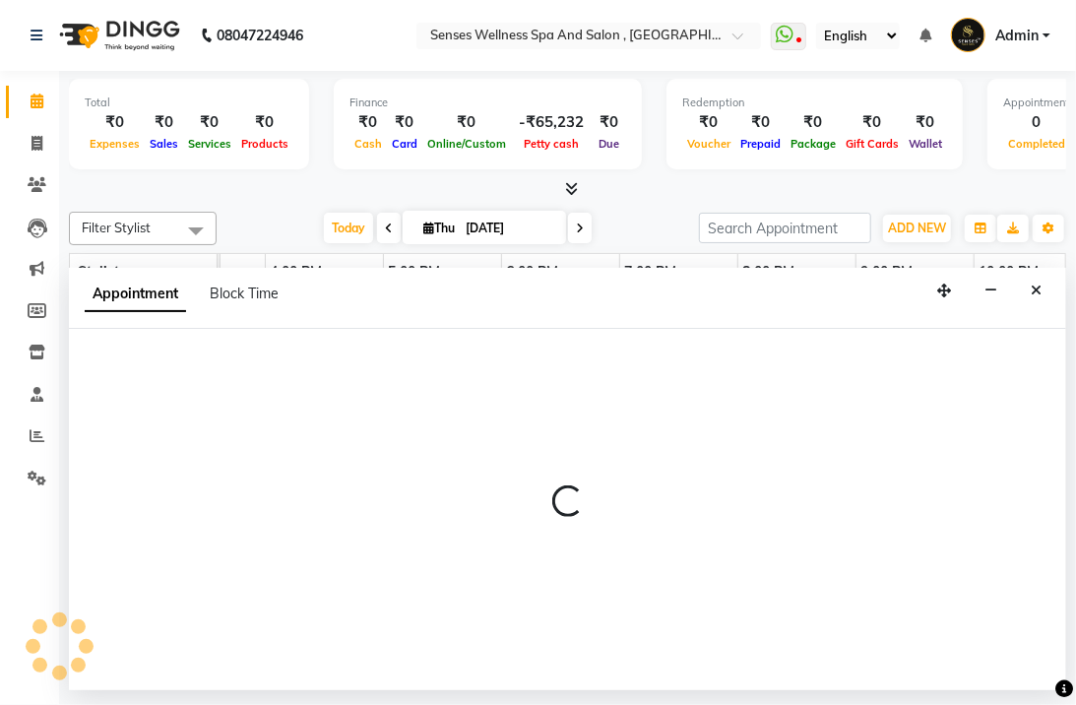
select select "49395"
select select "tentative"
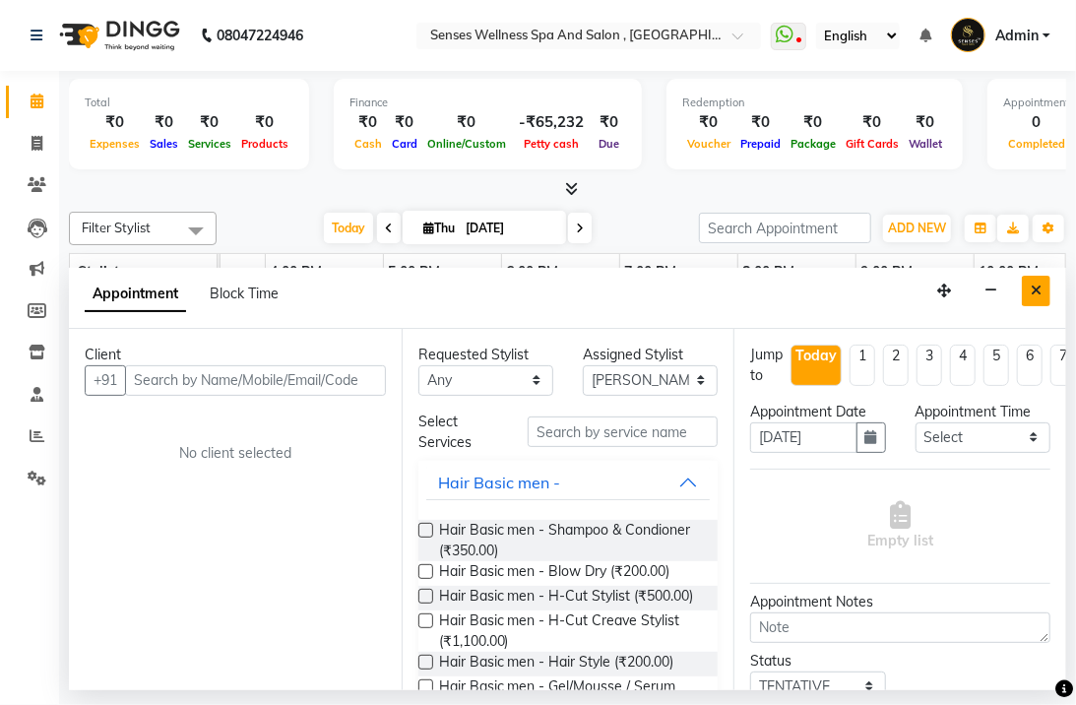
click at [1028, 285] on button "Close" at bounding box center [1036, 291] width 29 height 31
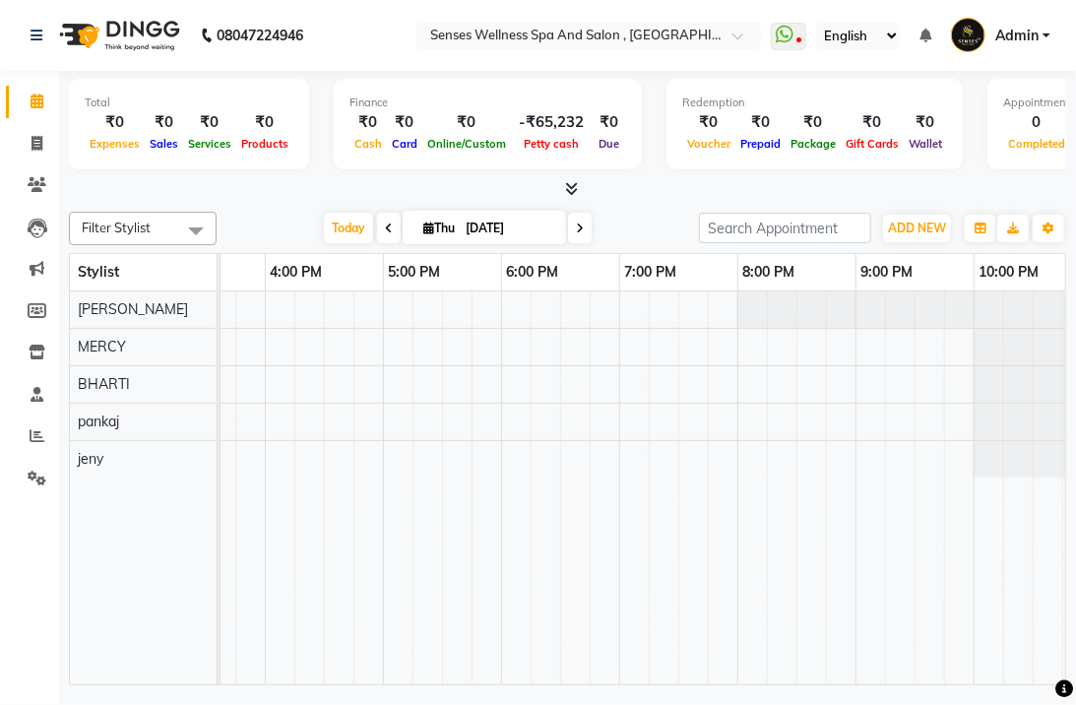
click at [317, 177] on div "Total ₹0 Expenses ₹0 Sales ₹0 Services ₹0 Products Finance ₹0 Cash ₹0 Card ₹0 O…" at bounding box center [567, 135] width 997 height 129
click at [321, 99] on div "Total ₹0 Expenses ₹0 Sales ₹0 Services ₹0 Products Finance ₹0 Cash ₹0 Card ₹0 O…" at bounding box center [567, 127] width 997 height 96
click at [316, 120] on div "Total ₹0 Expenses ₹0 Sales ₹0 Services ₹0 Products Finance ₹0 Cash ₹0 Card ₹0 O…" at bounding box center [567, 127] width 997 height 96
click at [32, 151] on icon at bounding box center [37, 143] width 11 height 15
select select "6485"
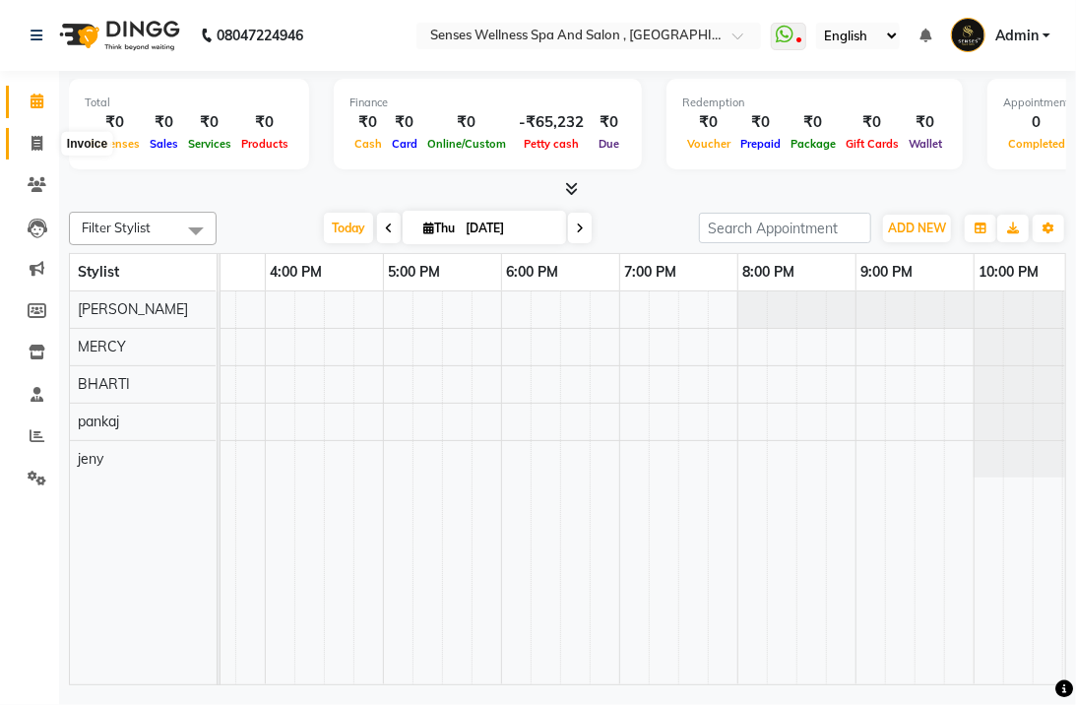
select select "service"
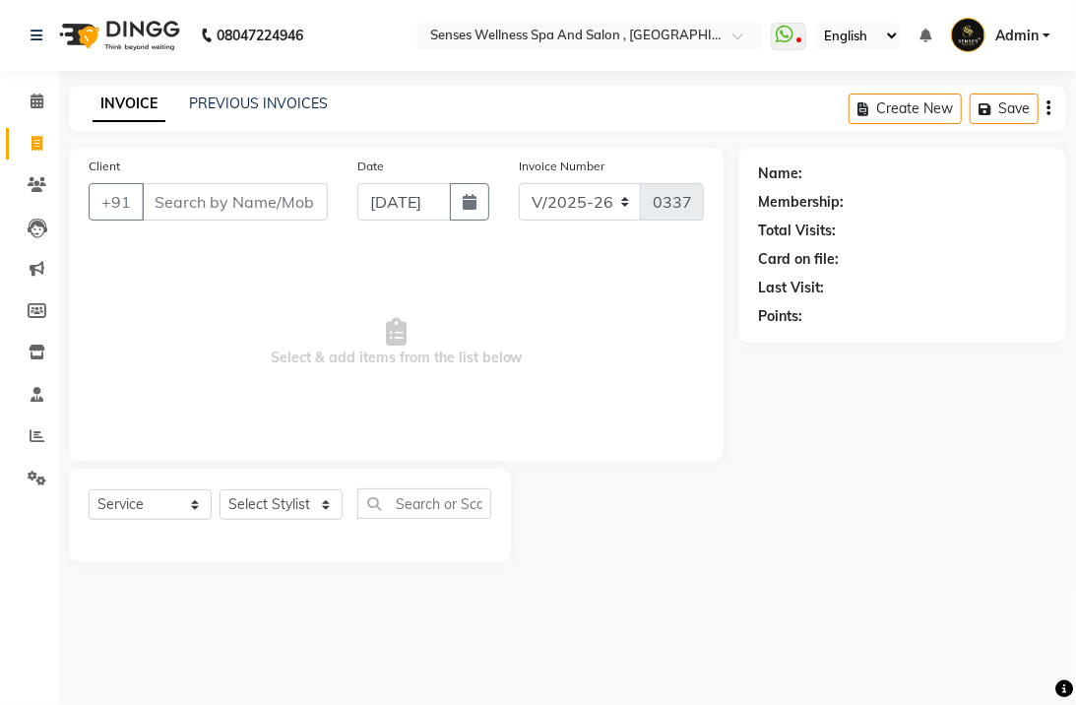
click at [193, 204] on input "Client" at bounding box center [235, 201] width 186 height 37
